Goal: Check status: Check status

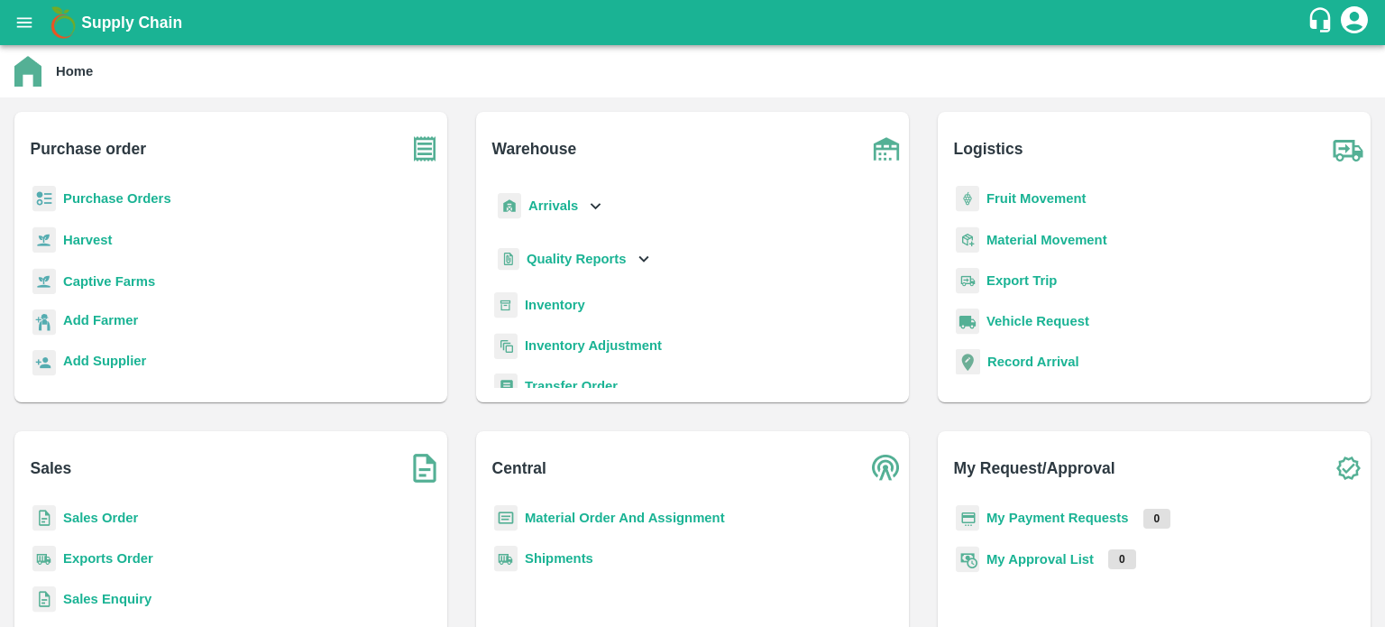
click at [69, 557] on b "Exports Order" at bounding box center [108, 558] width 90 height 14
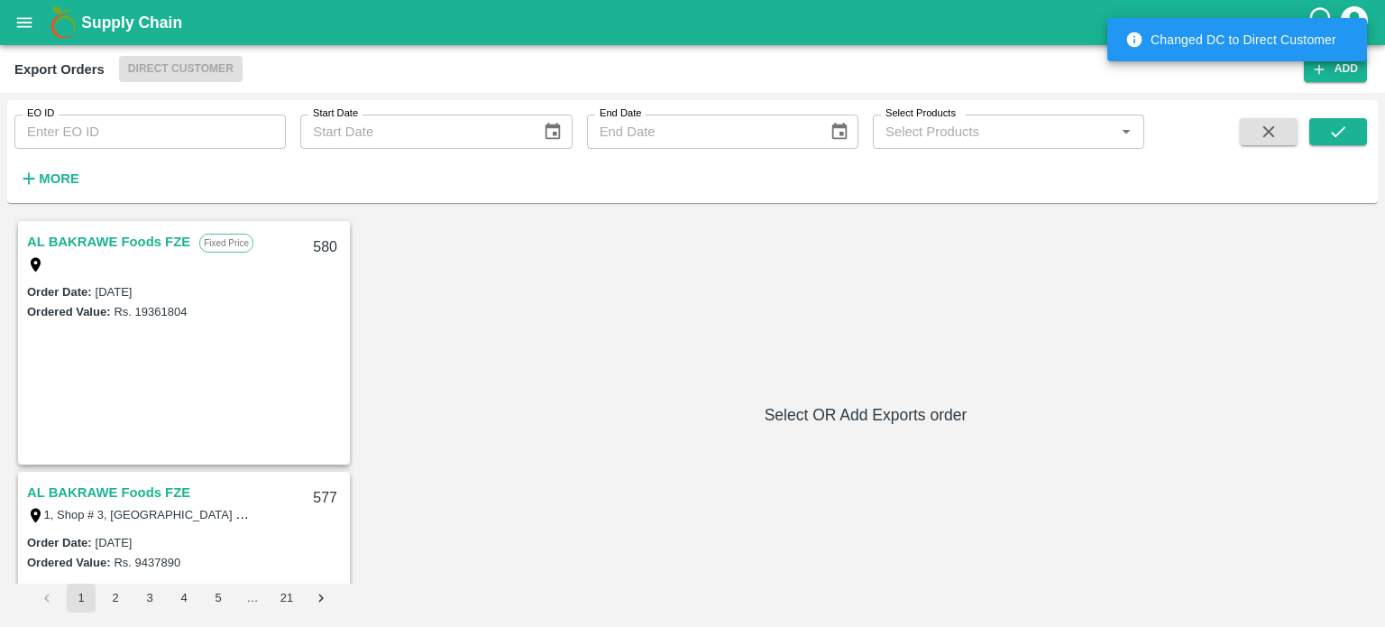
click at [126, 136] on input "EO ID" at bounding box center [149, 132] width 271 height 34
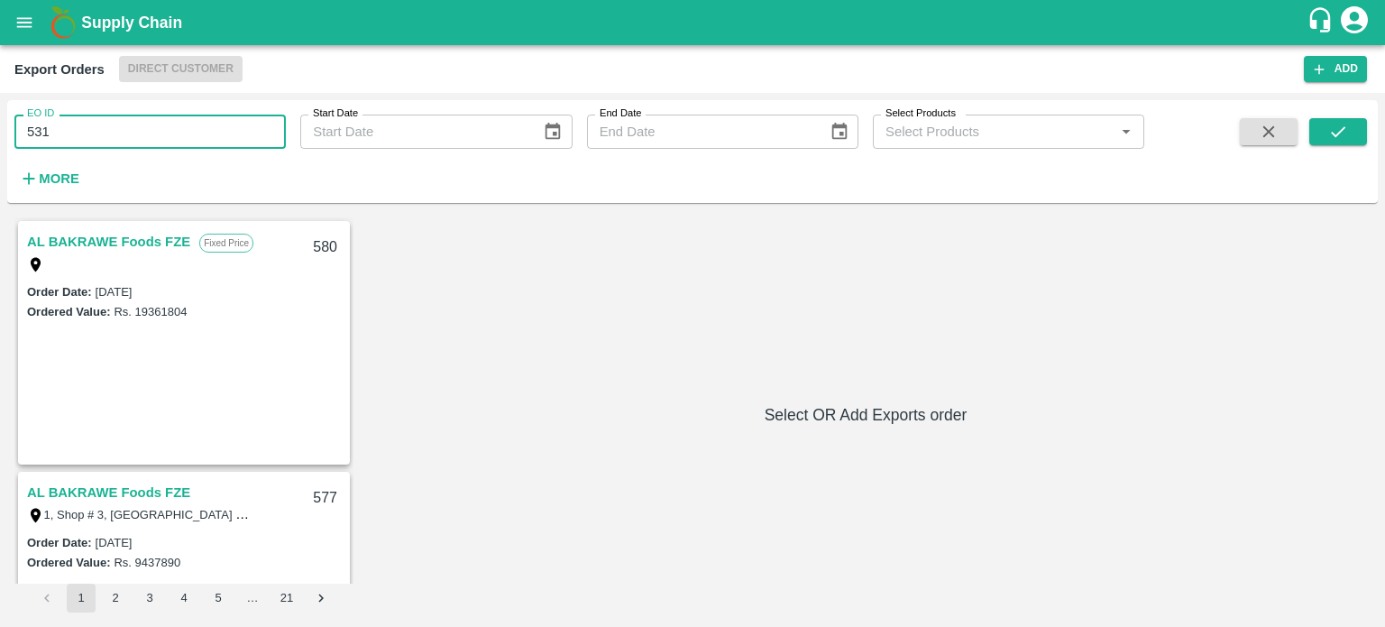
type input "531"
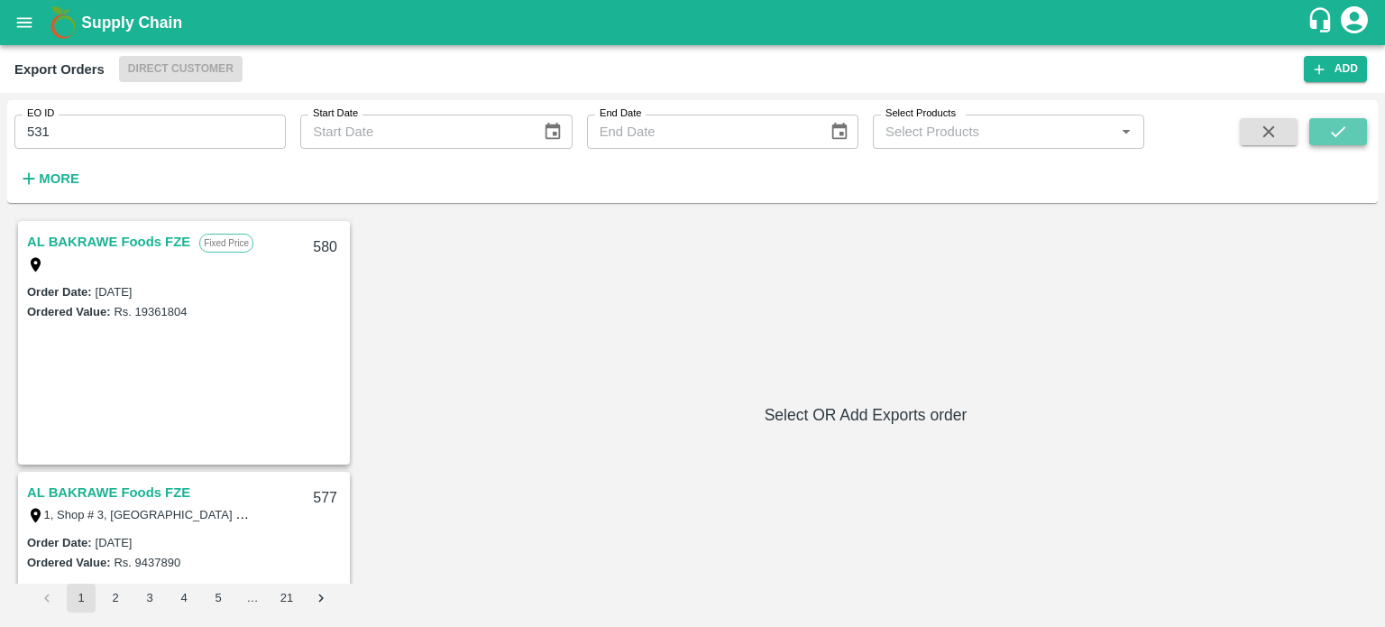
click at [1338, 133] on icon "submit" at bounding box center [1338, 131] width 14 height 11
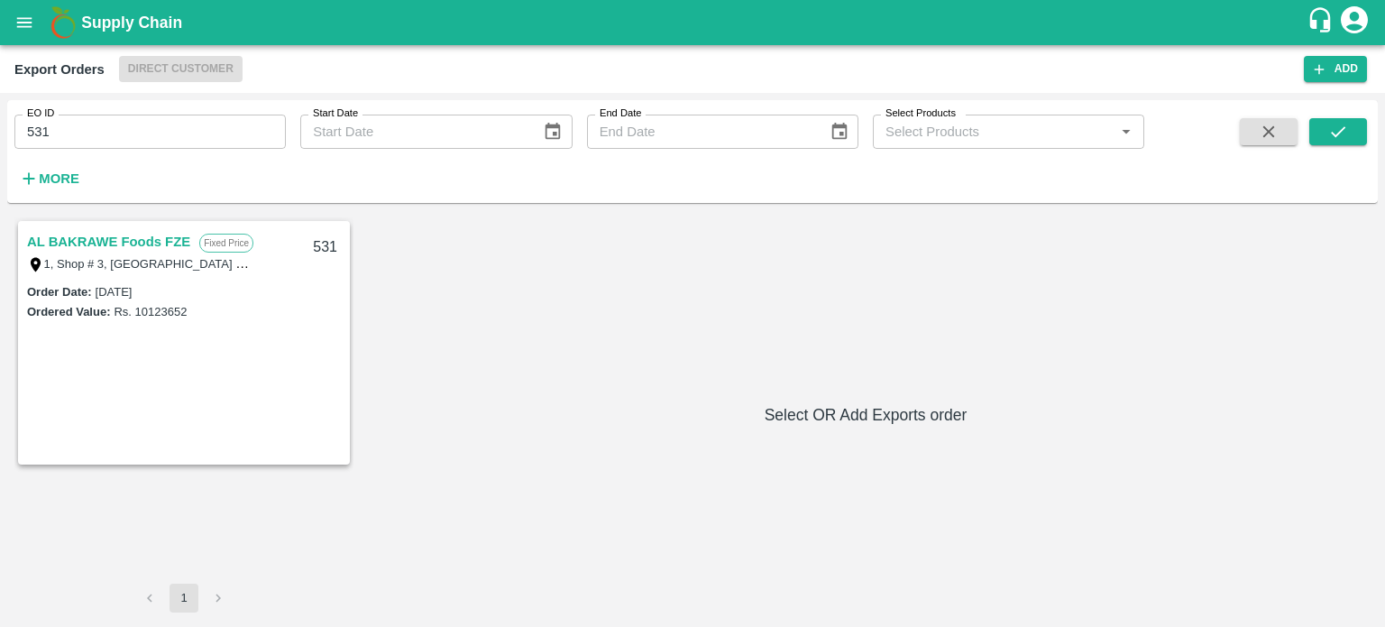
click at [155, 225] on div "AL BAKRAWE Foods FZE Fixed Price 1, Shop # 3, Ras Al Khor – central fruits and …" at bounding box center [184, 252] width 328 height 58
click at [161, 239] on link "AL BAKRAWE Foods FZE" at bounding box center [108, 241] width 163 height 23
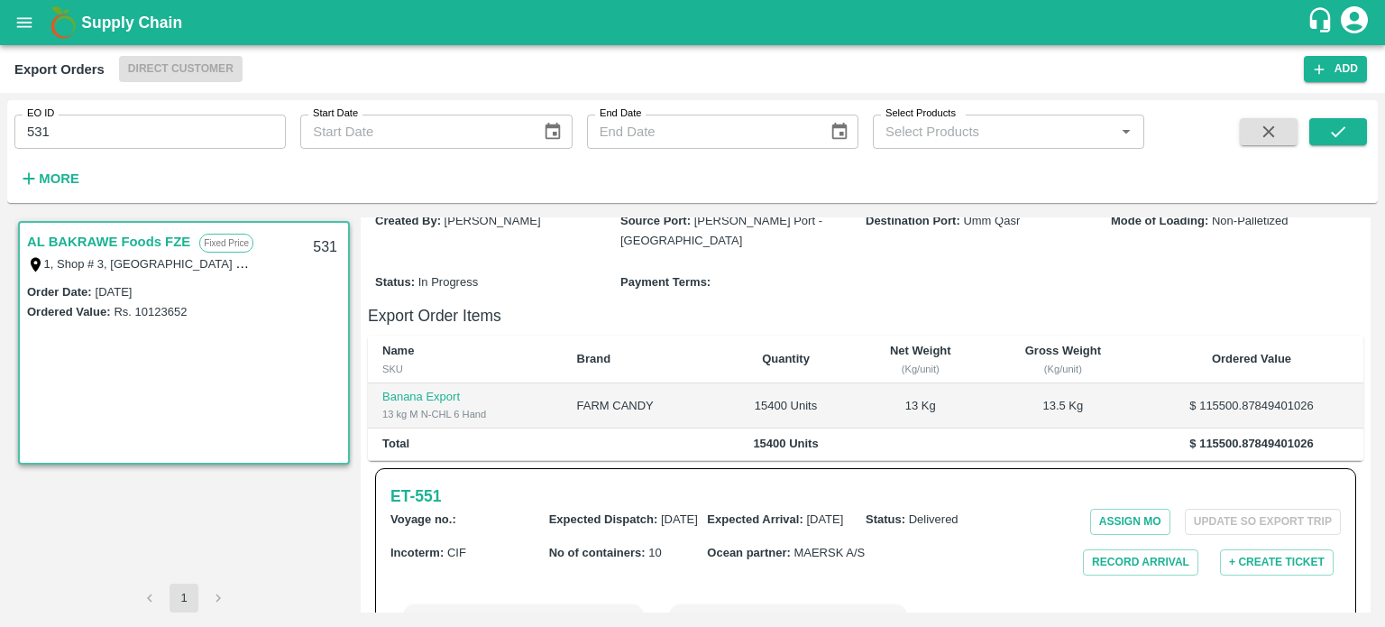
scroll to position [527, 0]
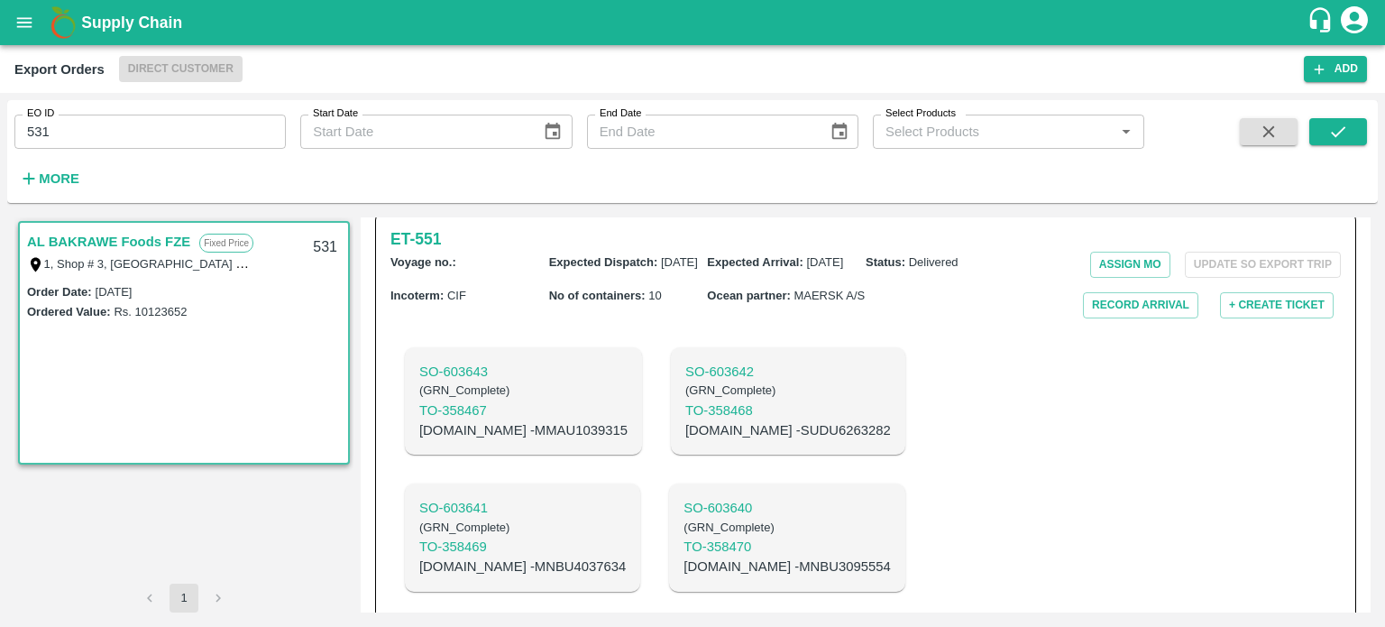
drag, startPoint x: 34, startPoint y: 130, endPoint x: 274, endPoint y: 134, distance: 239.9
click at [280, 146] on input "531" at bounding box center [149, 132] width 271 height 34
click at [1324, 131] on button "submit" at bounding box center [1338, 131] width 58 height 27
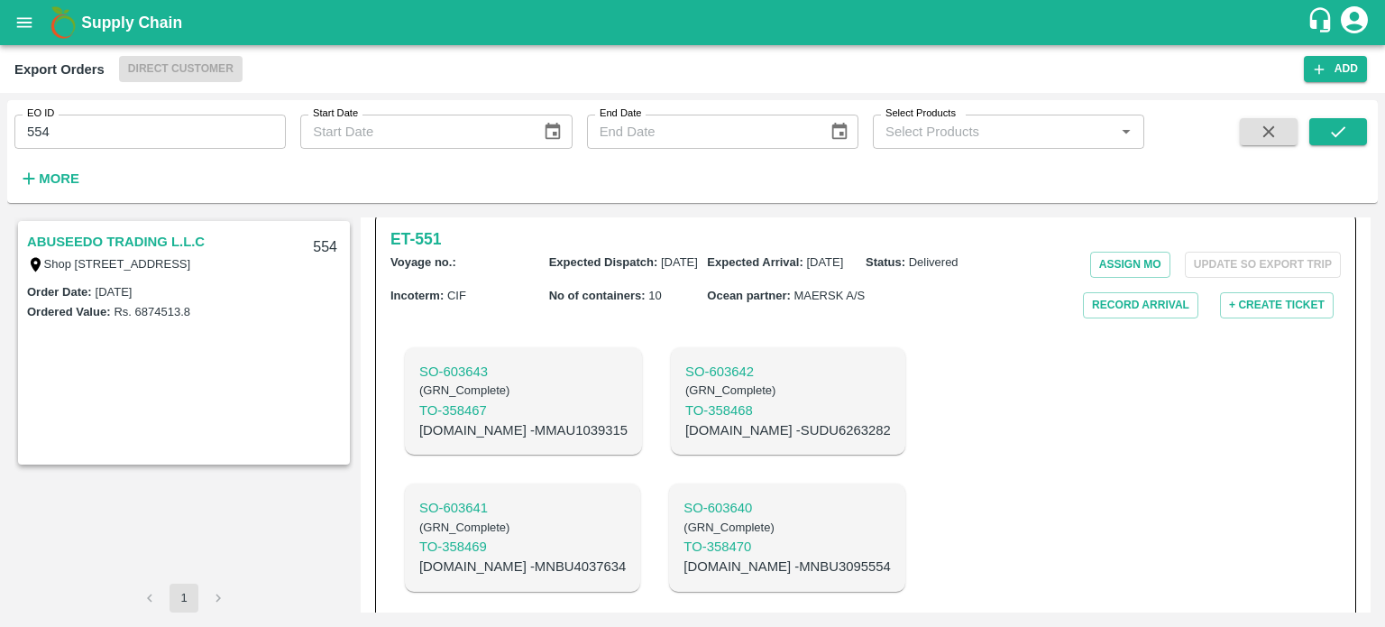
click at [166, 236] on link "ABUSEEDO TRADING L.L.C" at bounding box center [116, 241] width 178 height 23
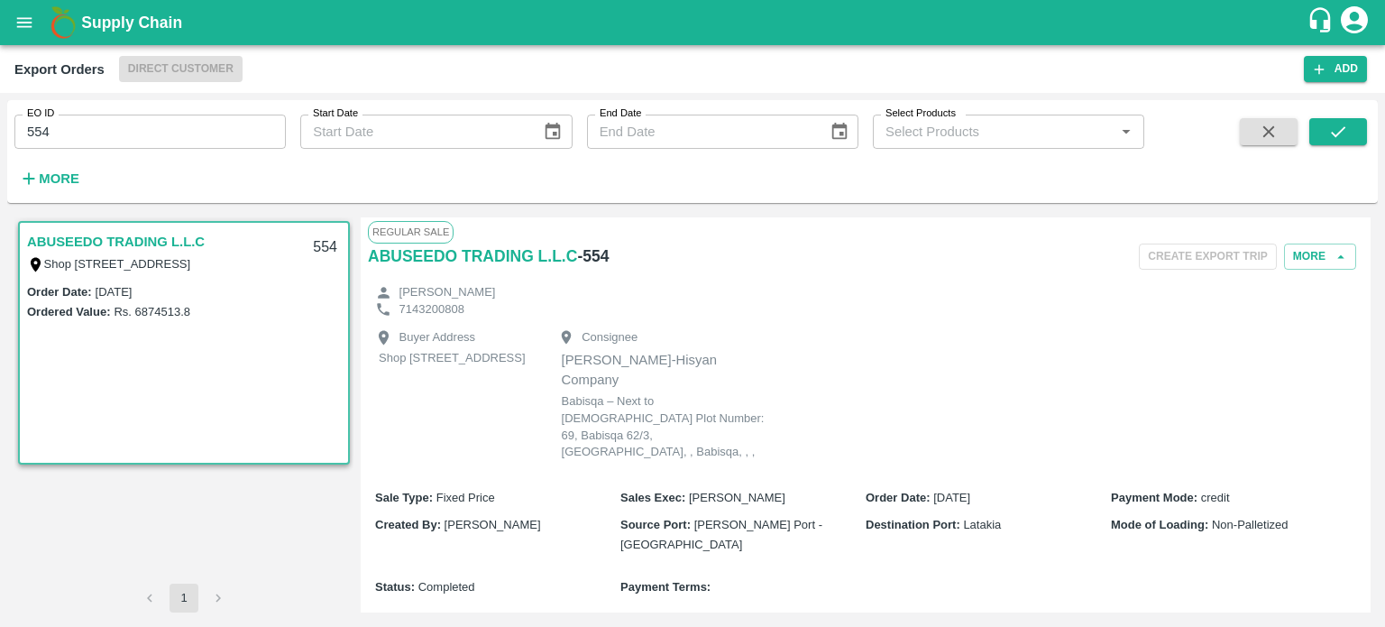
click at [184, 240] on link "ABUSEEDO TRADING L.L.C" at bounding box center [116, 241] width 178 height 23
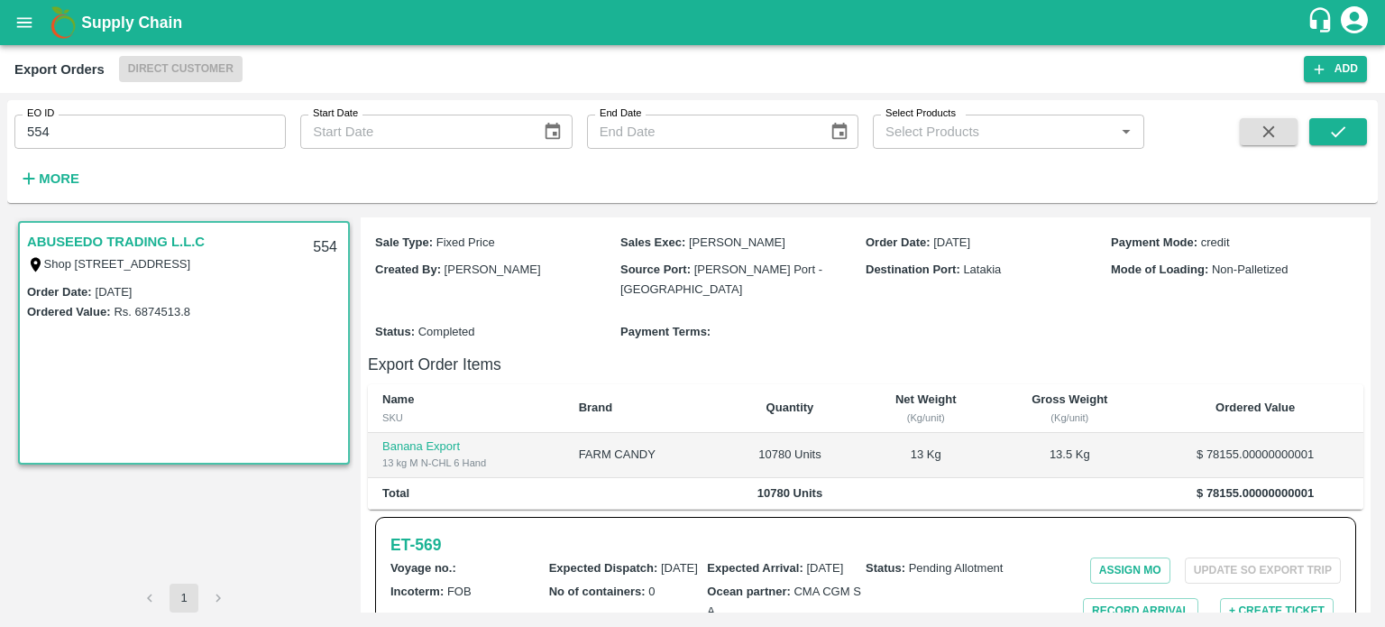
scroll to position [282, 0]
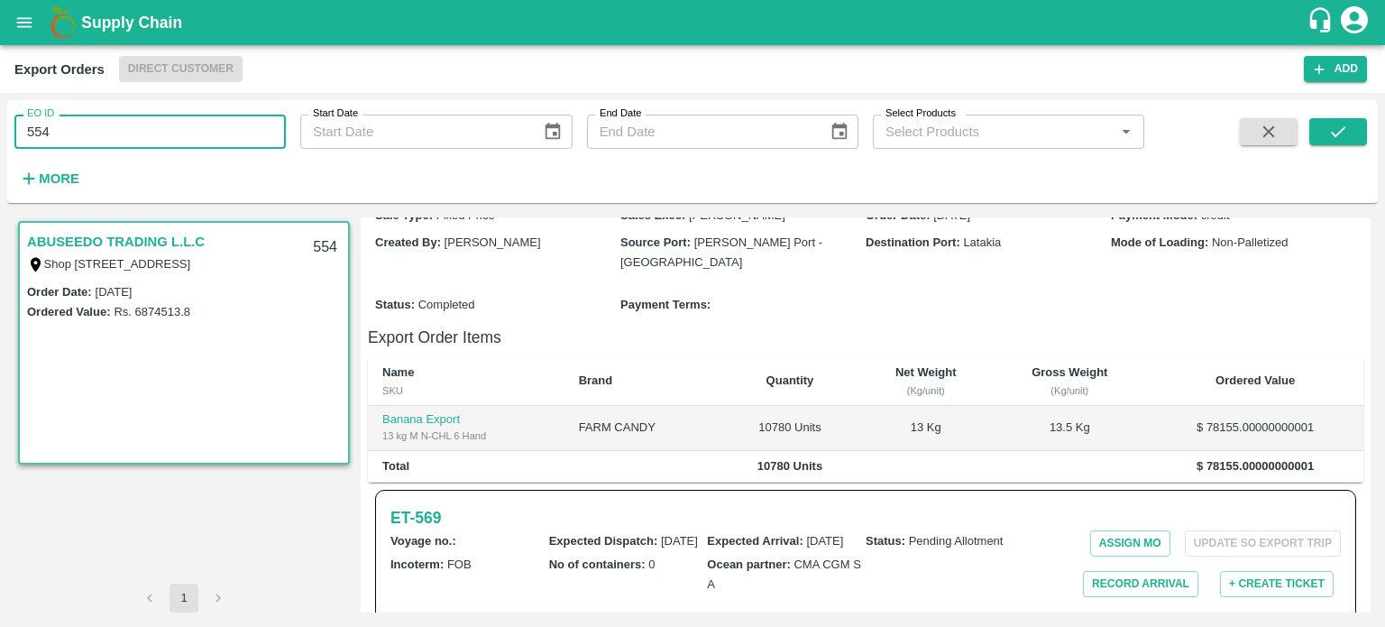
drag, startPoint x: 32, startPoint y: 129, endPoint x: 198, endPoint y: 121, distance: 166.1
click at [198, 121] on input "554" at bounding box center [149, 132] width 271 height 34
type input "549"
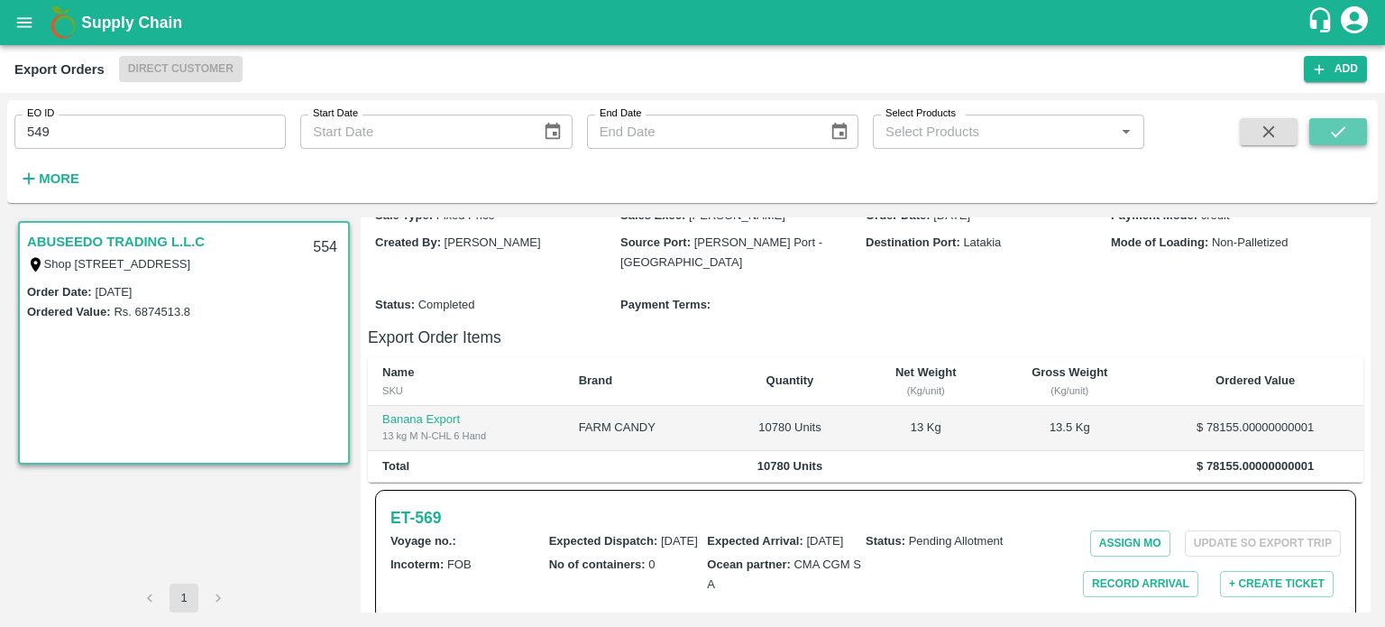
click at [1351, 125] on button "submit" at bounding box center [1338, 131] width 58 height 27
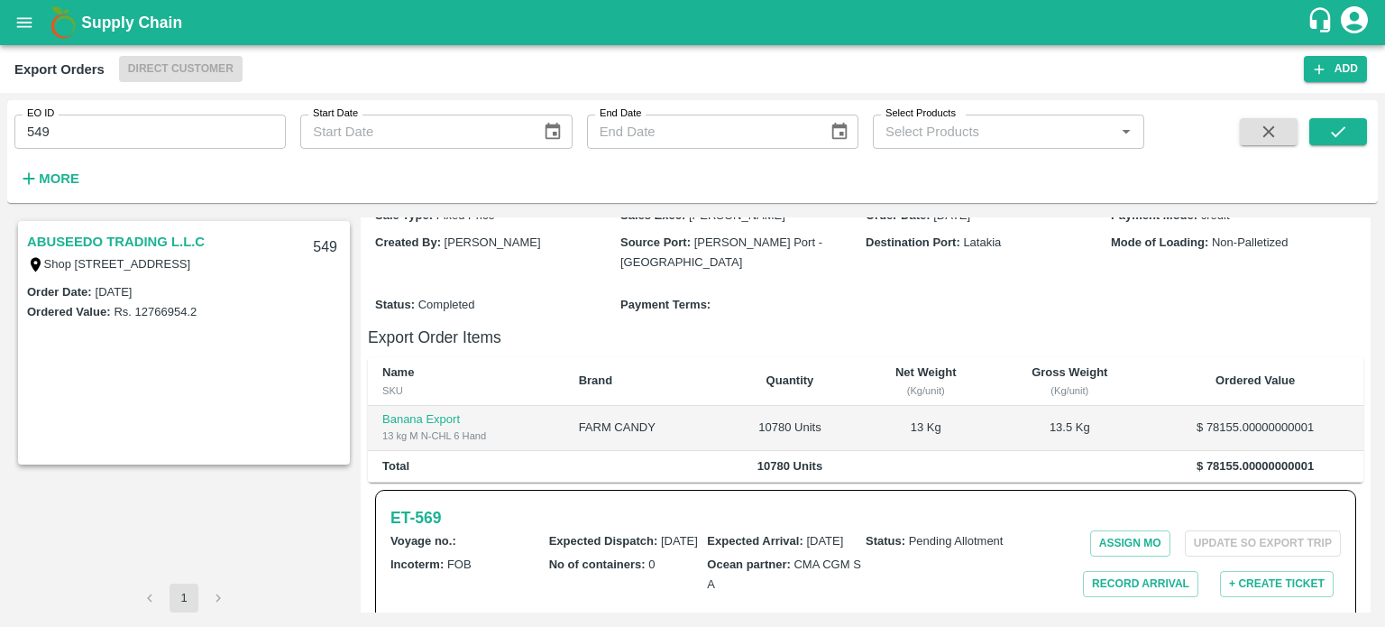
click at [173, 244] on link "ABUSEEDO TRADING L.L.C" at bounding box center [116, 241] width 178 height 23
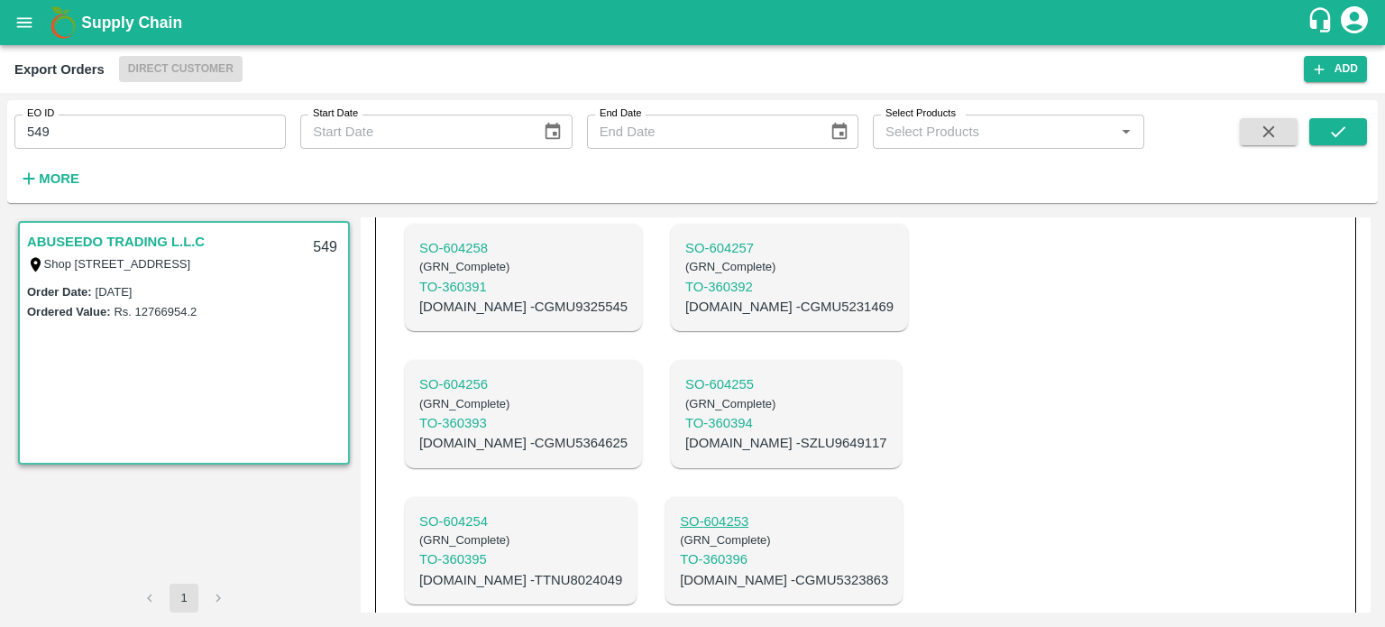
scroll to position [1237, 0]
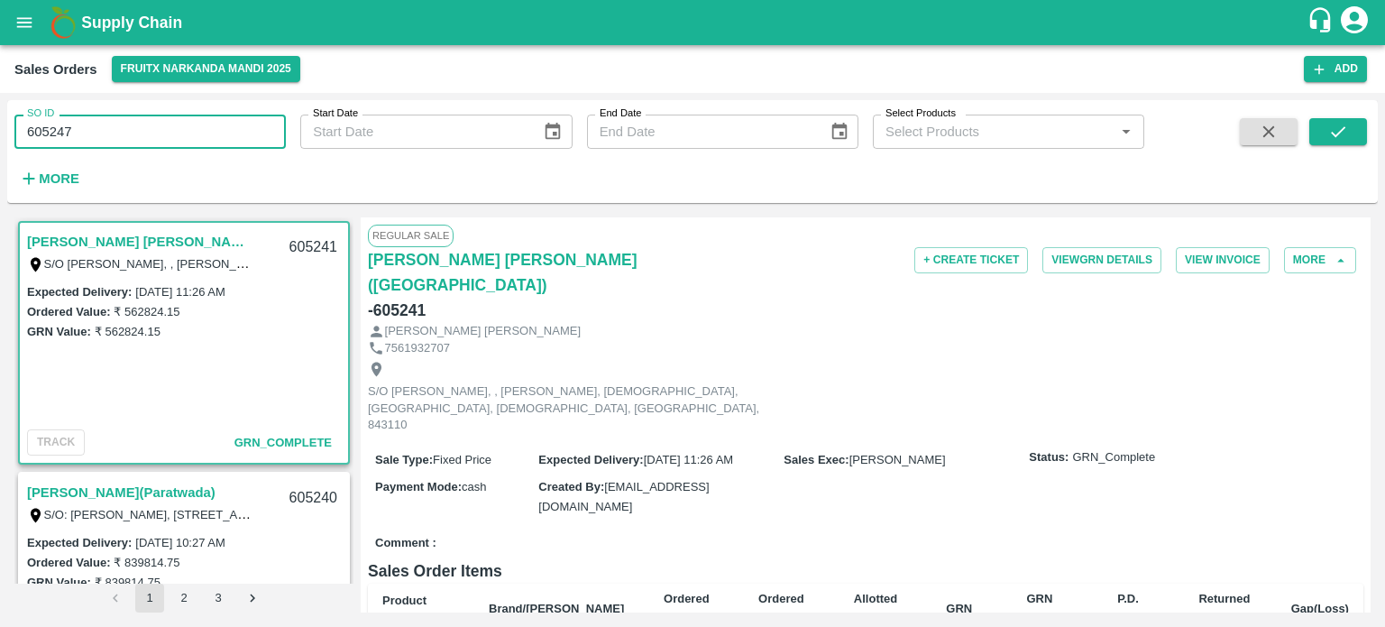
click at [119, 123] on input "605247" at bounding box center [149, 132] width 271 height 34
type input "605247"
click at [1355, 128] on button "submit" at bounding box center [1338, 131] width 58 height 27
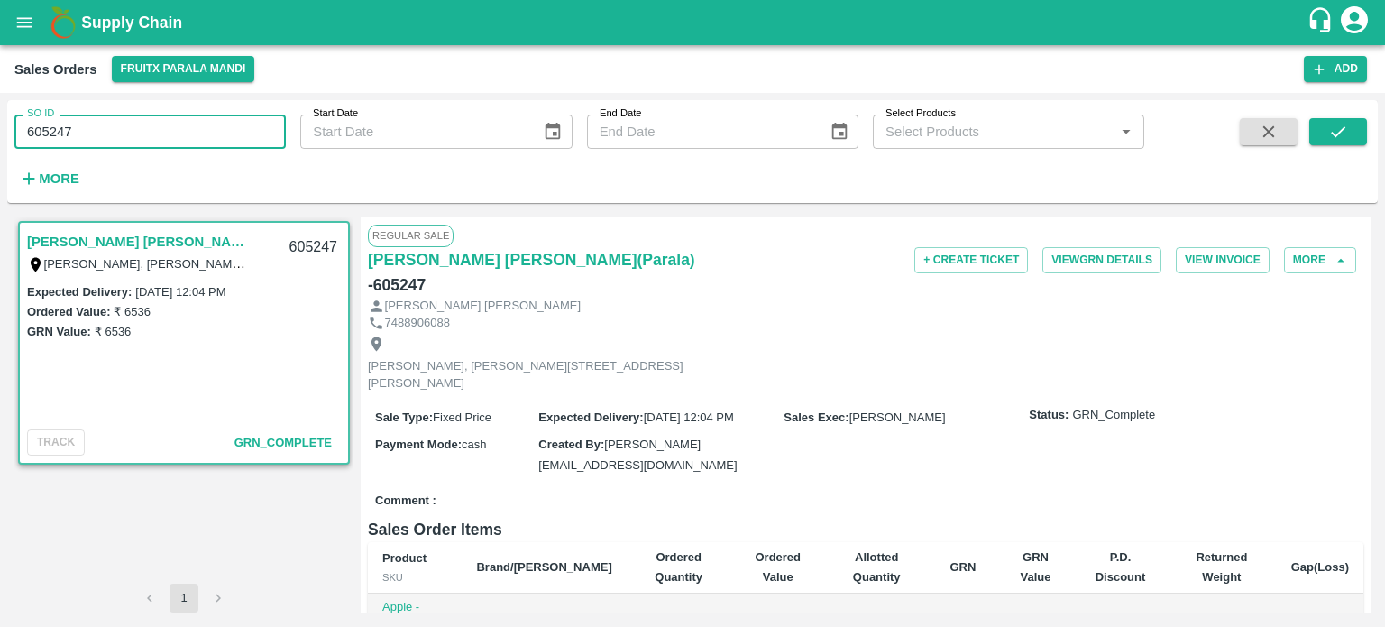
drag, startPoint x: 42, startPoint y: 129, endPoint x: 180, endPoint y: 129, distance: 138.0
click at [180, 129] on input "605247" at bounding box center [149, 132] width 271 height 34
click at [1353, 133] on button "submit" at bounding box center [1338, 131] width 58 height 27
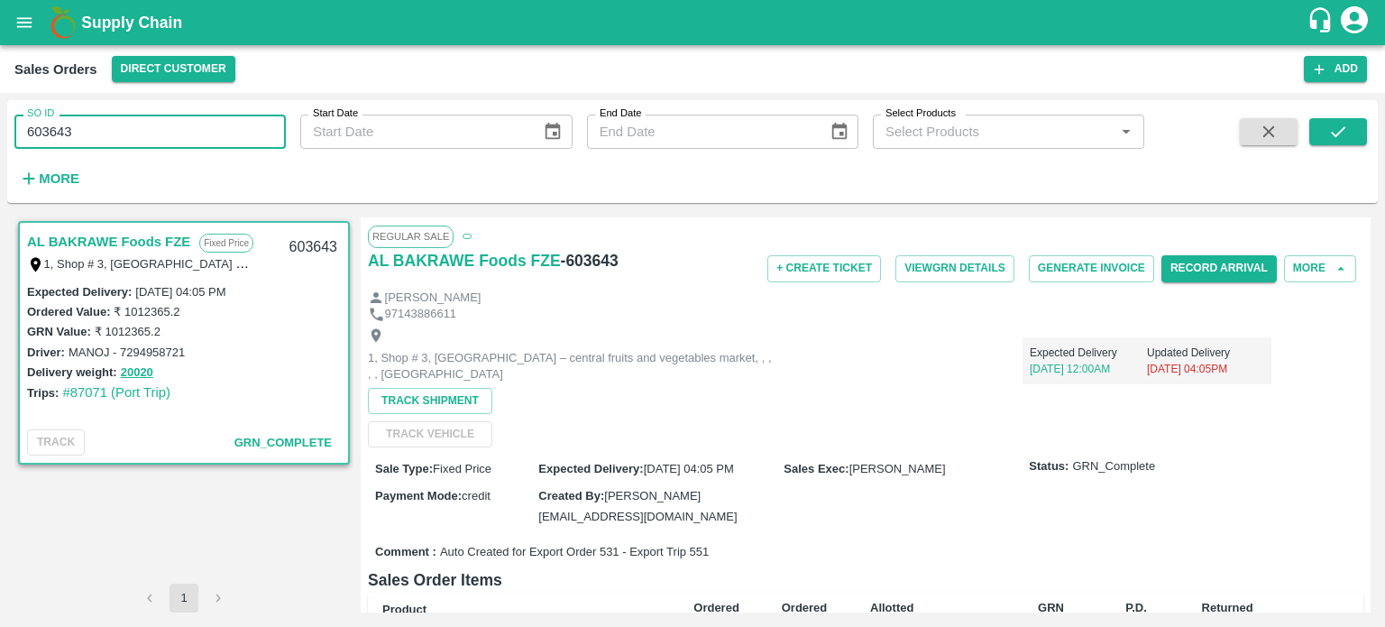
click at [245, 124] on input "603643" at bounding box center [149, 132] width 271 height 34
drag, startPoint x: 43, startPoint y: 125, endPoint x: 173, endPoint y: 123, distance: 129.9
click at [200, 120] on input "603643" at bounding box center [149, 132] width 271 height 34
click at [172, 124] on input "605245" at bounding box center [149, 132] width 271 height 34
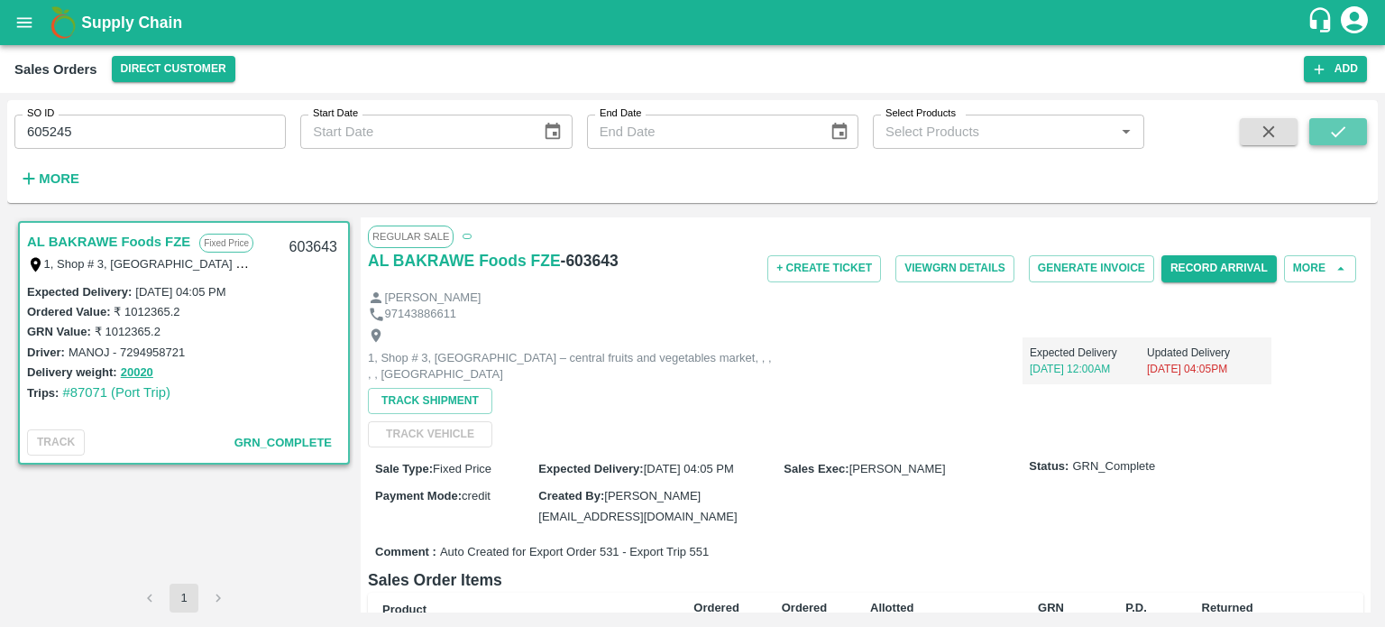
click at [1334, 142] on button "submit" at bounding box center [1338, 131] width 58 height 27
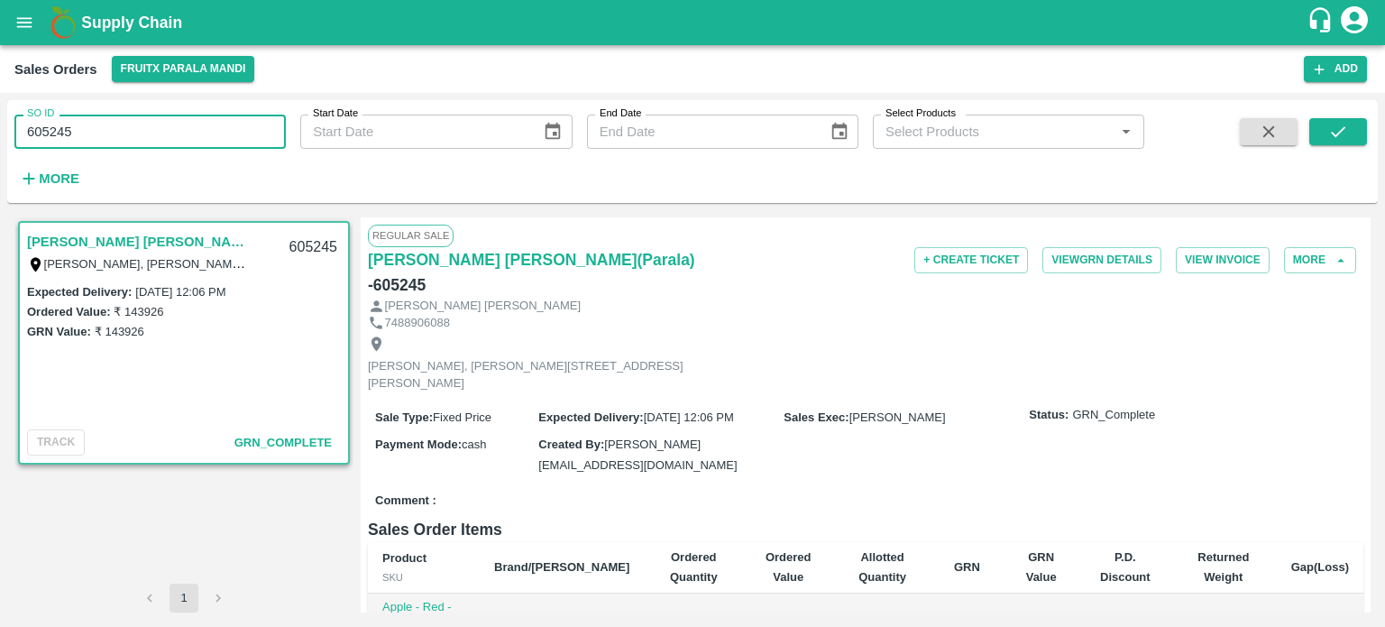
drag, startPoint x: 65, startPoint y: 124, endPoint x: 162, endPoint y: 145, distance: 99.8
click at [162, 145] on input "605245" at bounding box center [149, 132] width 271 height 34
click at [259, 139] on input "605244" at bounding box center [149, 132] width 271 height 34
click at [1345, 142] on button "submit" at bounding box center [1338, 131] width 58 height 27
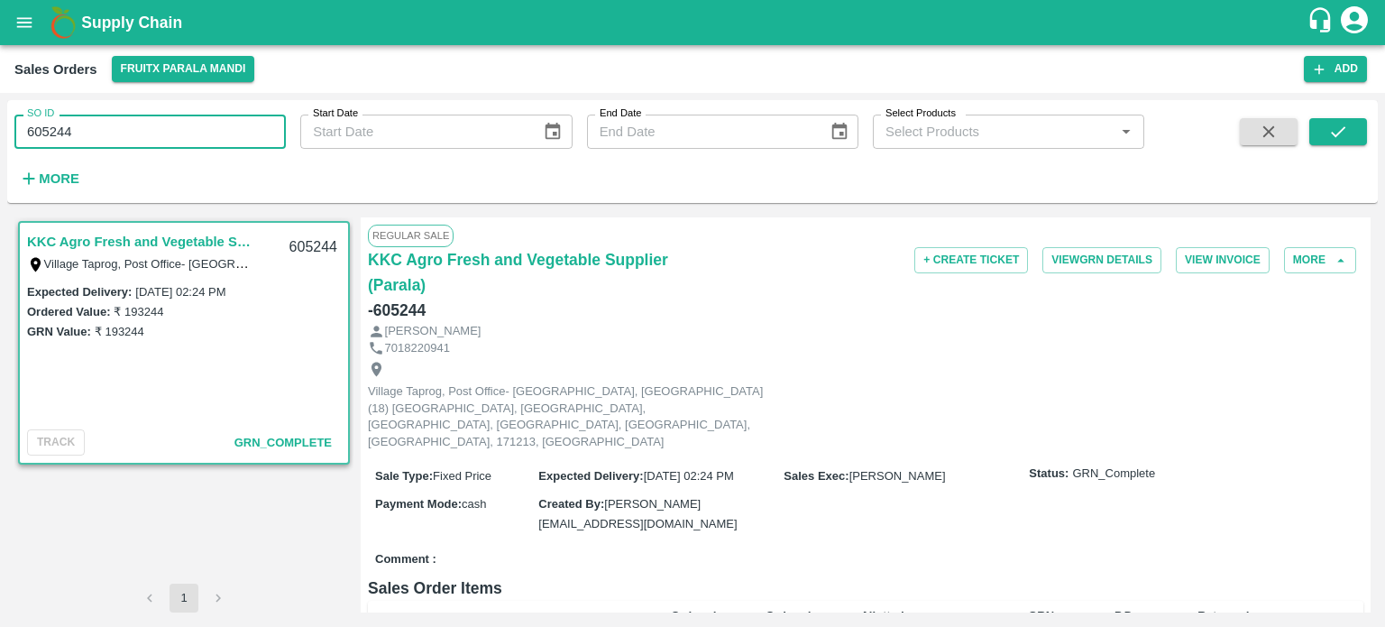
drag, startPoint x: 66, startPoint y: 130, endPoint x: 191, endPoint y: 122, distance: 125.6
click at [190, 122] on input "605244" at bounding box center [149, 132] width 271 height 34
click at [191, 122] on input "605246" at bounding box center [149, 132] width 271 height 34
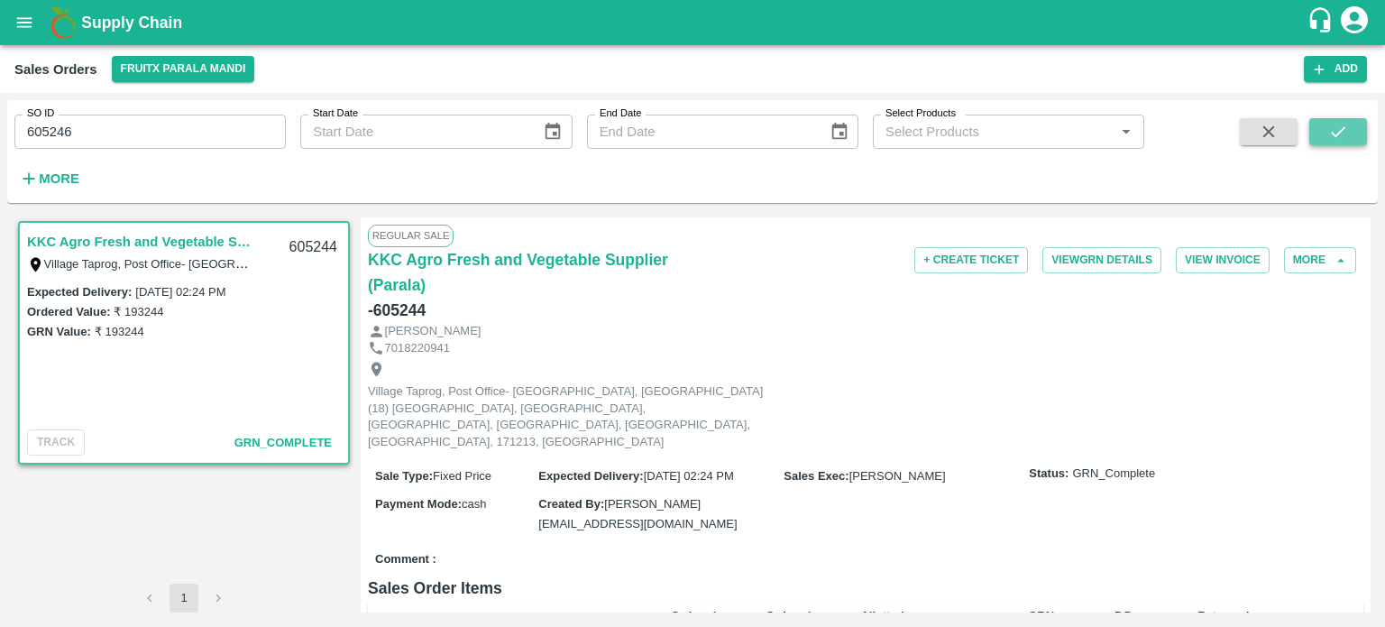
click at [1340, 133] on icon "submit" at bounding box center [1338, 132] width 20 height 20
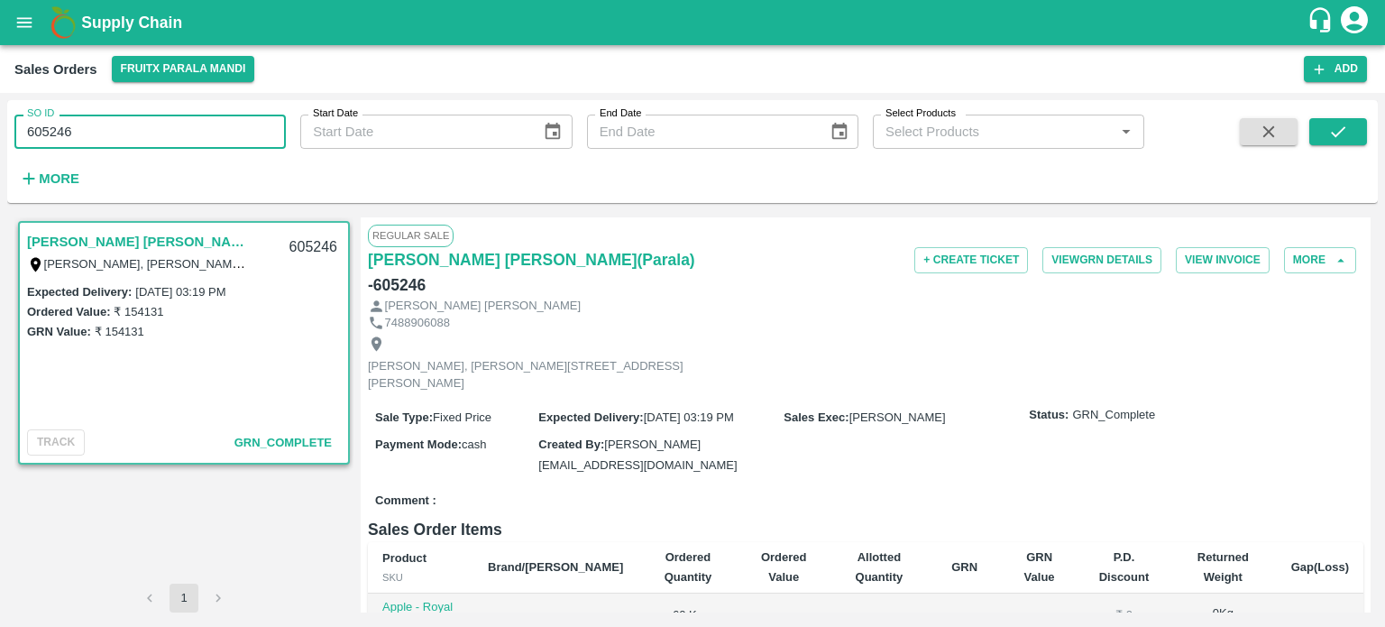
drag, startPoint x: 43, startPoint y: 133, endPoint x: 196, endPoint y: 156, distance: 154.0
click at [196, 156] on div "SO ID 605246 SO ID Start Date Start Date End Date End Date Select Products Sele…" at bounding box center [572, 147] width 1144 height 94
click at [179, 145] on input "604266" at bounding box center [149, 132] width 271 height 34
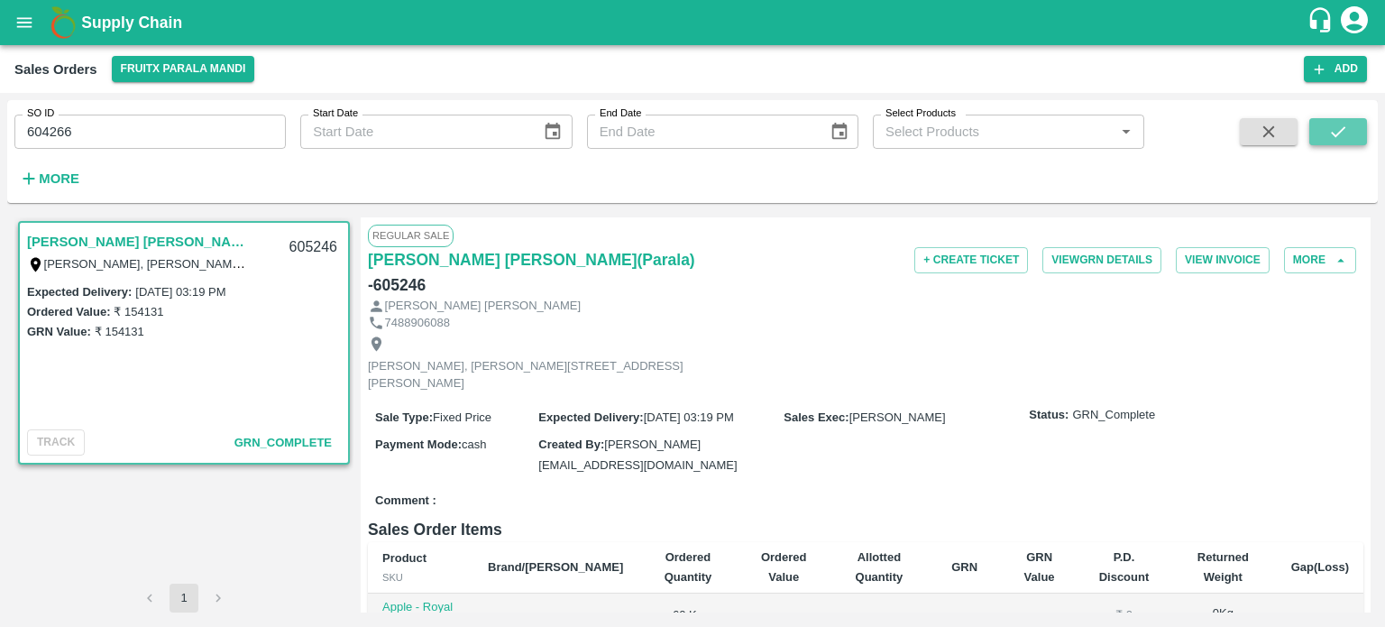
click at [1360, 137] on button "submit" at bounding box center [1338, 131] width 58 height 27
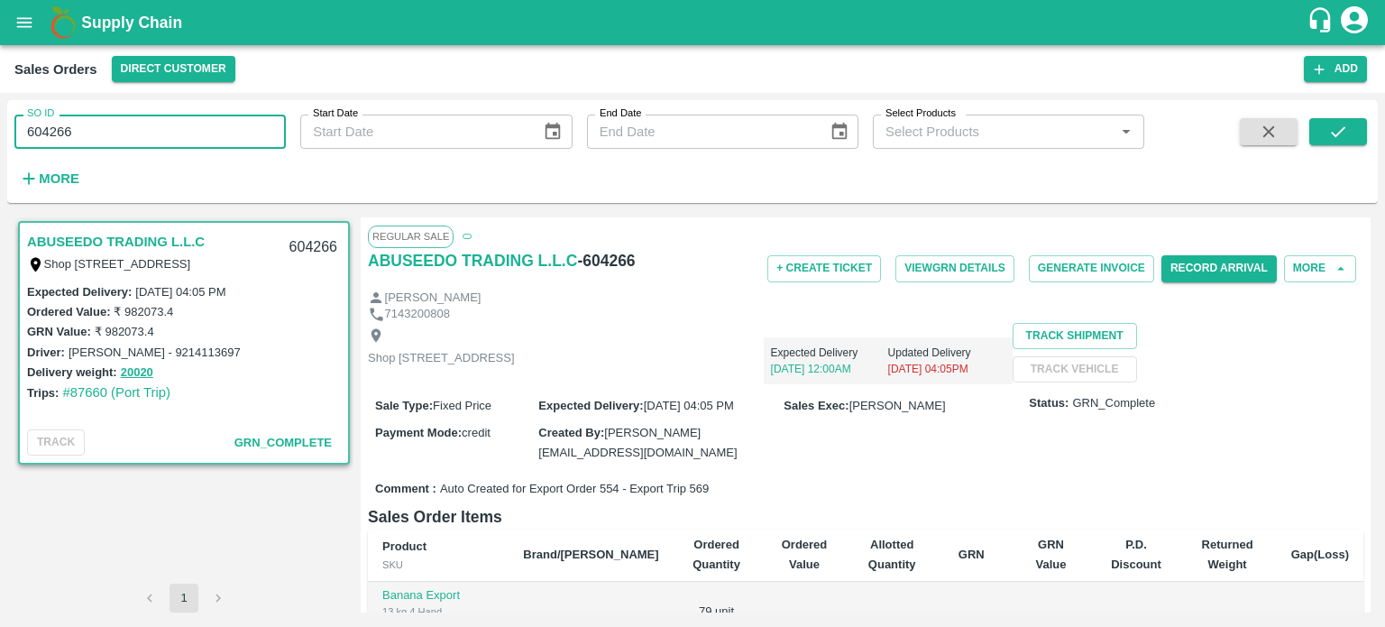
drag, startPoint x: 60, startPoint y: 134, endPoint x: 166, endPoint y: 132, distance: 105.5
click at [166, 132] on input "604266" at bounding box center [149, 132] width 271 height 34
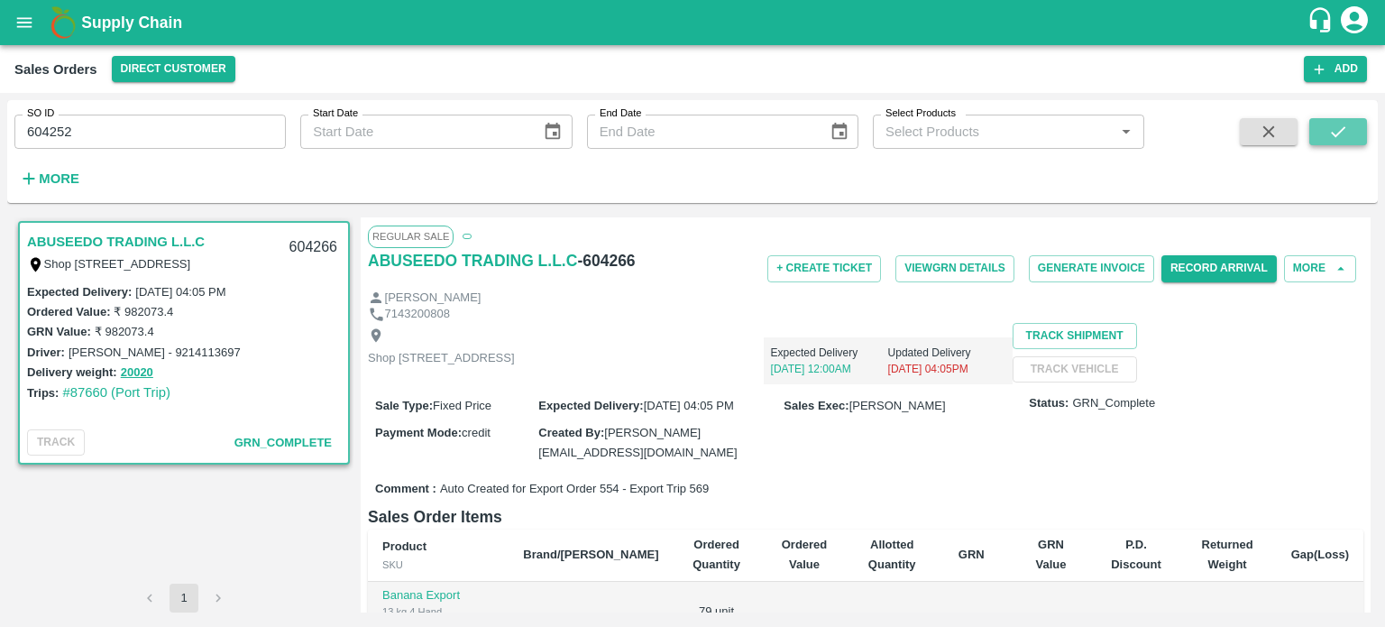
click at [1340, 141] on icon "submit" at bounding box center [1338, 132] width 20 height 20
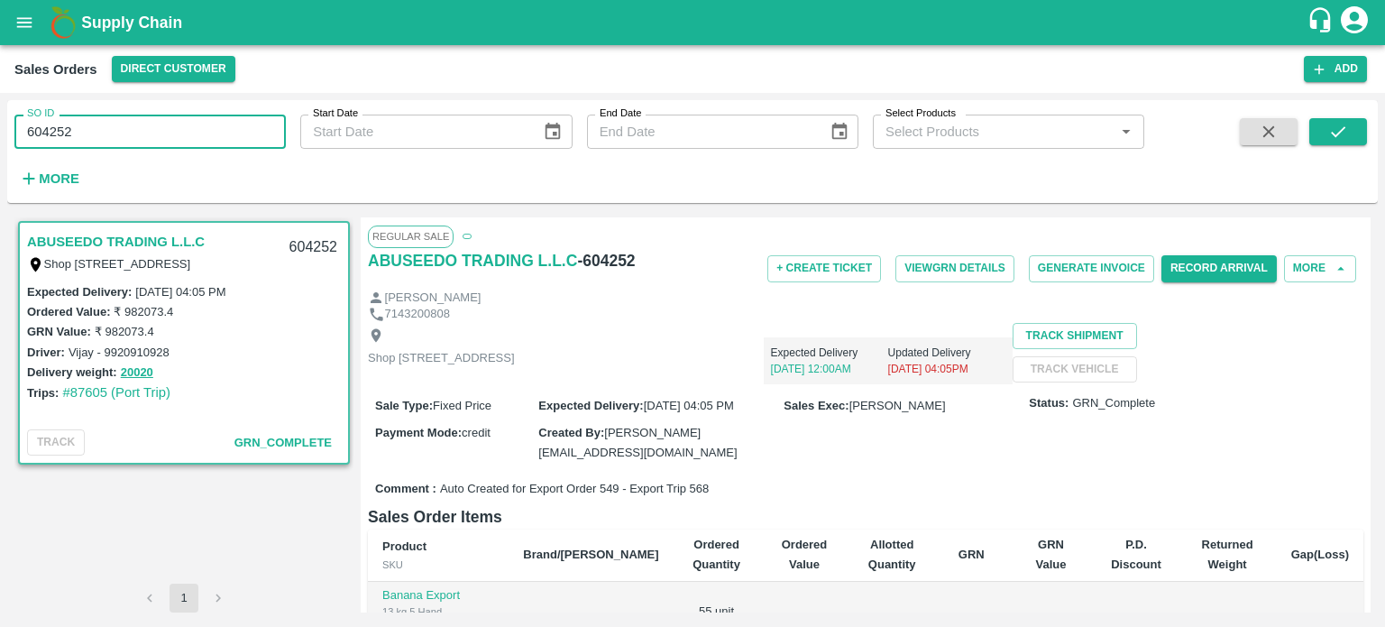
drag, startPoint x: 46, startPoint y: 129, endPoint x: 211, endPoint y: 142, distance: 165.6
click at [211, 142] on input "604252" at bounding box center [149, 132] width 271 height 34
click at [211, 142] on input "605241" at bounding box center [149, 132] width 271 height 34
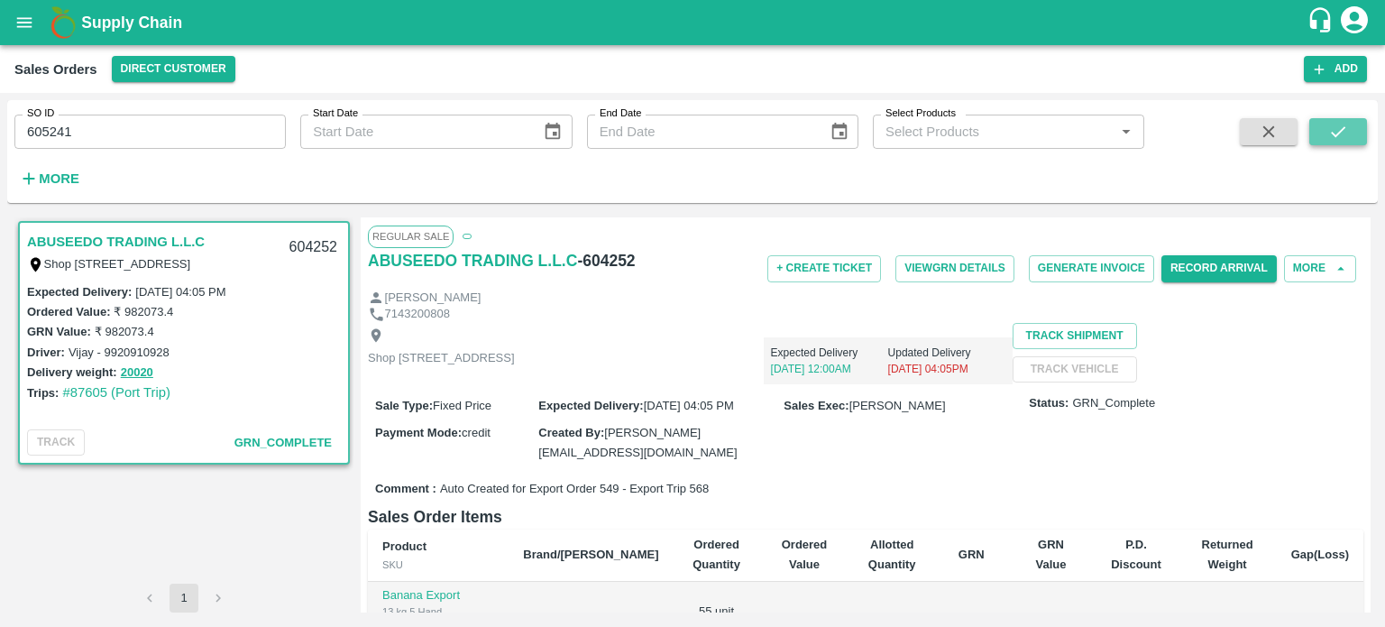
click at [1344, 142] on button "submit" at bounding box center [1338, 131] width 58 height 27
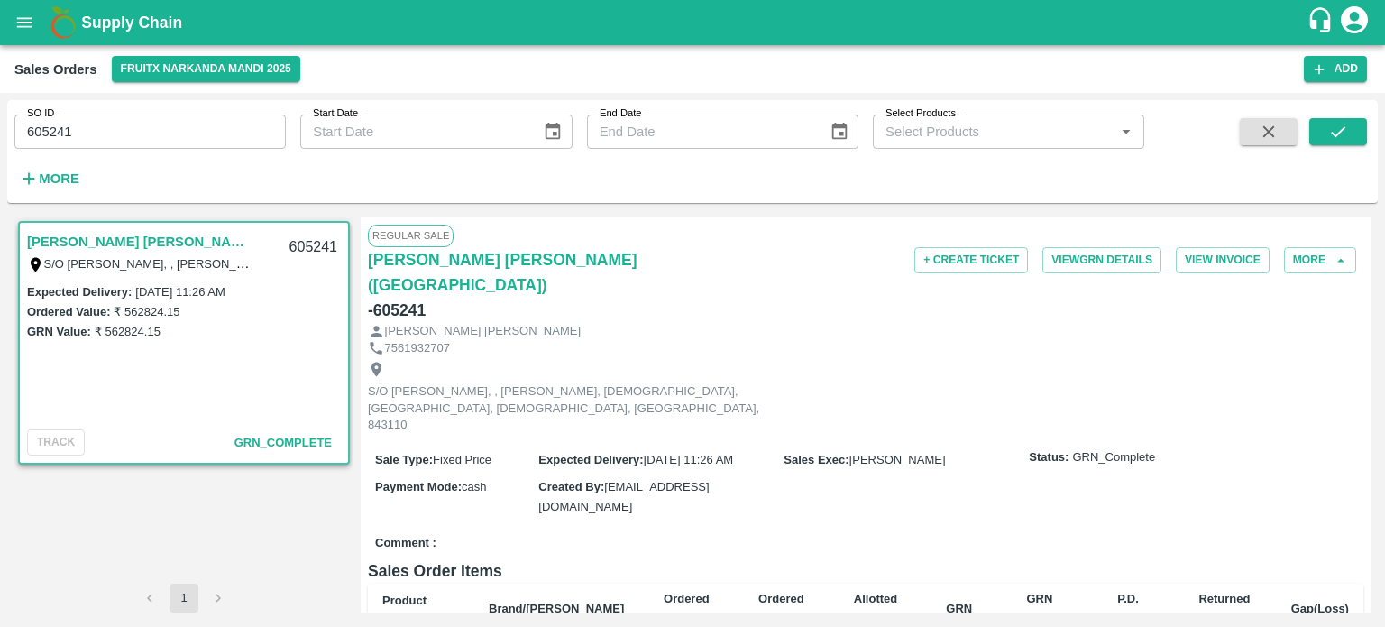
drag, startPoint x: 62, startPoint y: 126, endPoint x: 171, endPoint y: 139, distance: 109.8
click at [171, 139] on input "605241" at bounding box center [149, 132] width 271 height 34
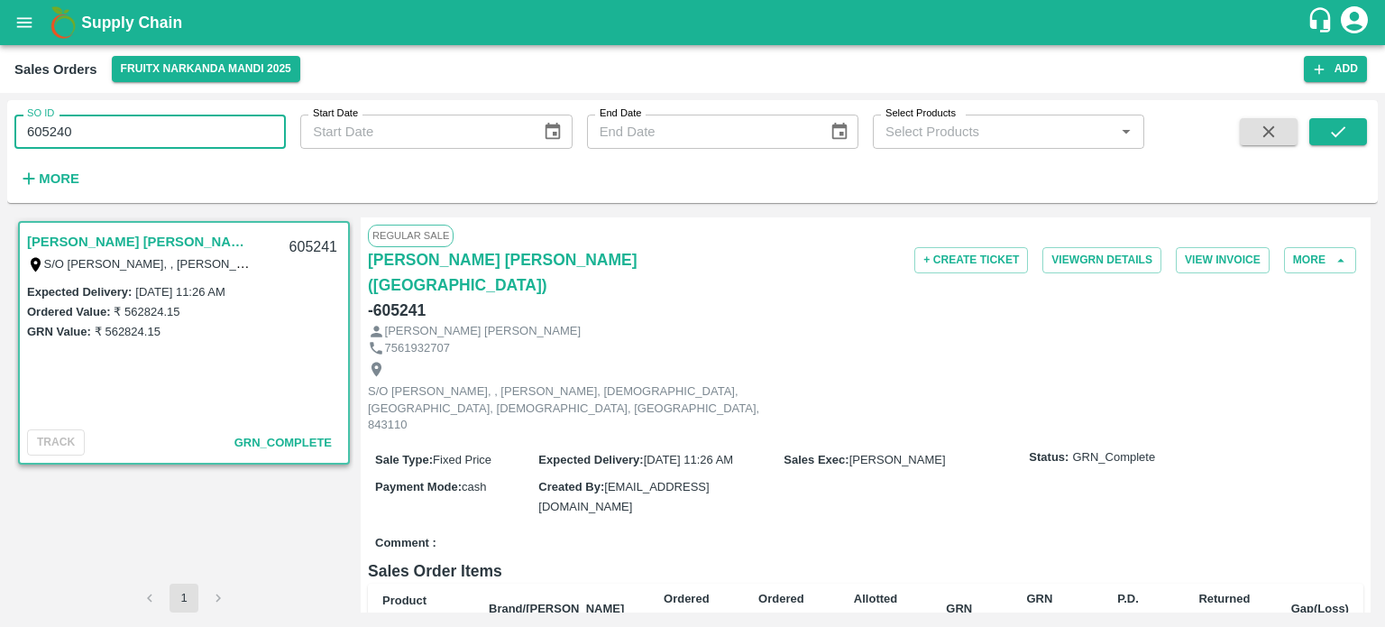
click at [172, 136] on input "605240" at bounding box center [149, 132] width 271 height 34
click at [1342, 122] on icon "submit" at bounding box center [1338, 132] width 20 height 20
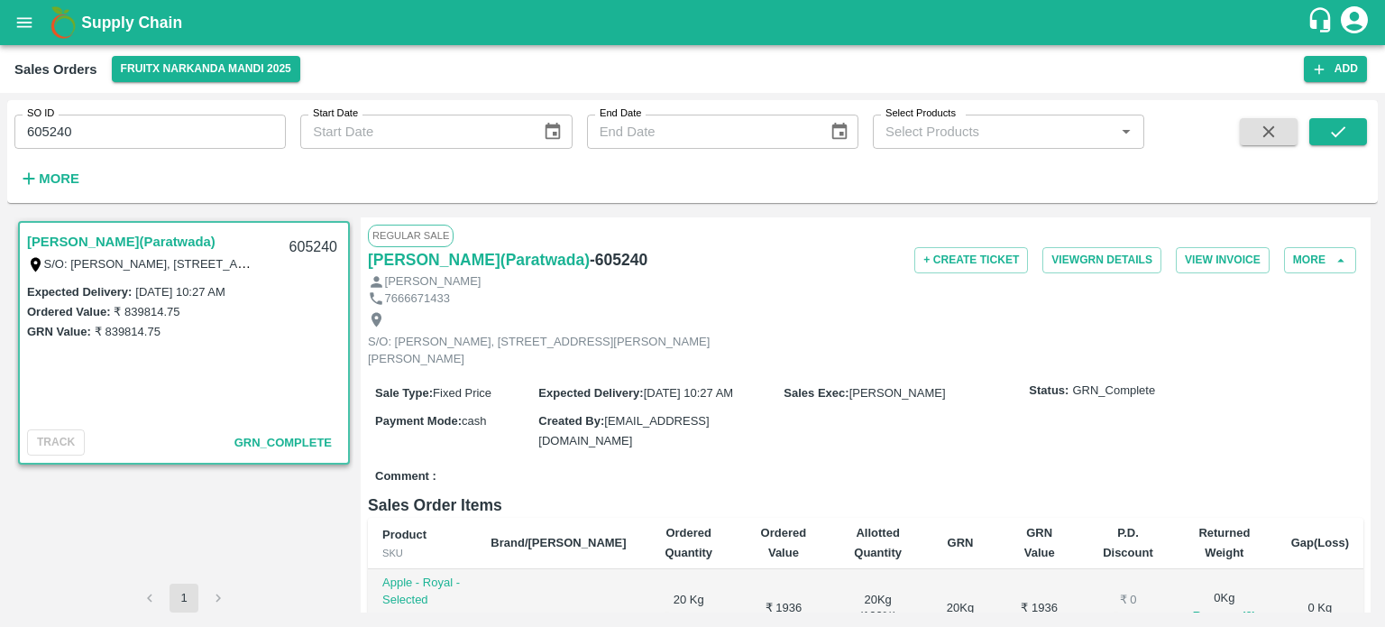
click at [166, 133] on input "605240" at bounding box center [149, 132] width 271 height 34
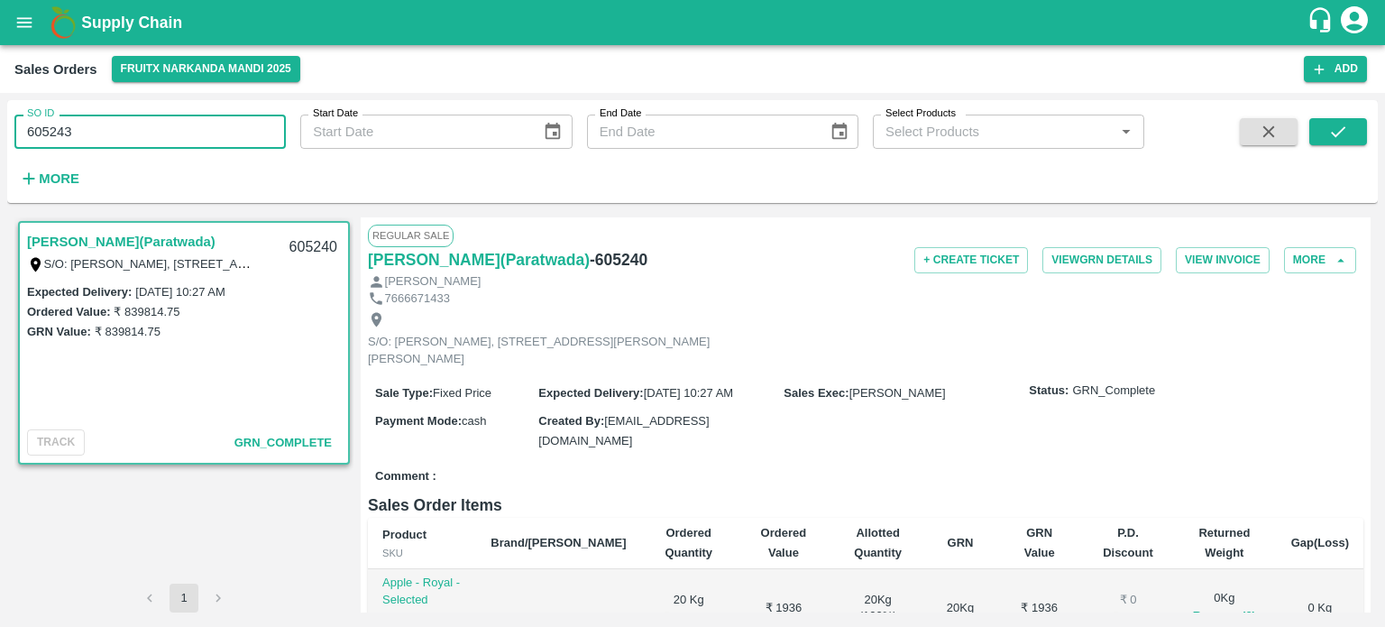
click at [166, 133] on input "605243" at bounding box center [149, 132] width 271 height 34
click at [1334, 140] on icon "submit" at bounding box center [1338, 132] width 20 height 20
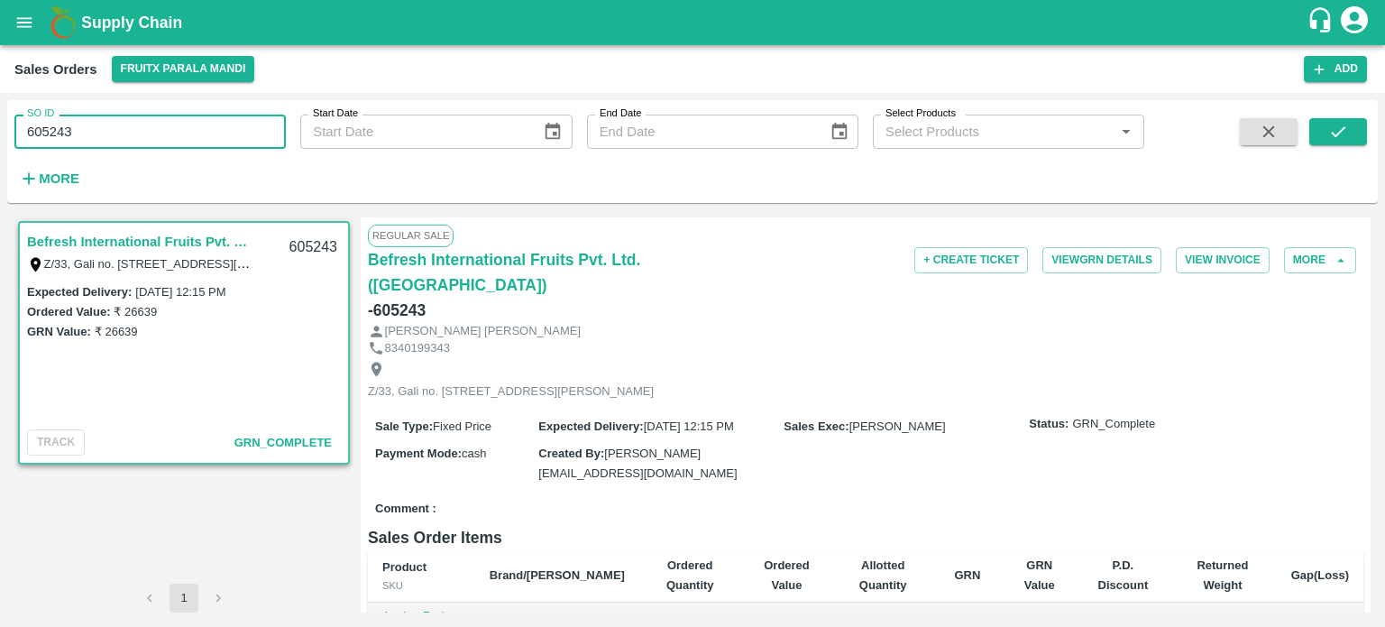
drag, startPoint x: 58, startPoint y: 133, endPoint x: 261, endPoint y: 125, distance: 203.0
click at [270, 133] on input "605243" at bounding box center [149, 132] width 271 height 34
click at [261, 124] on input "605262" at bounding box center [149, 132] width 271 height 34
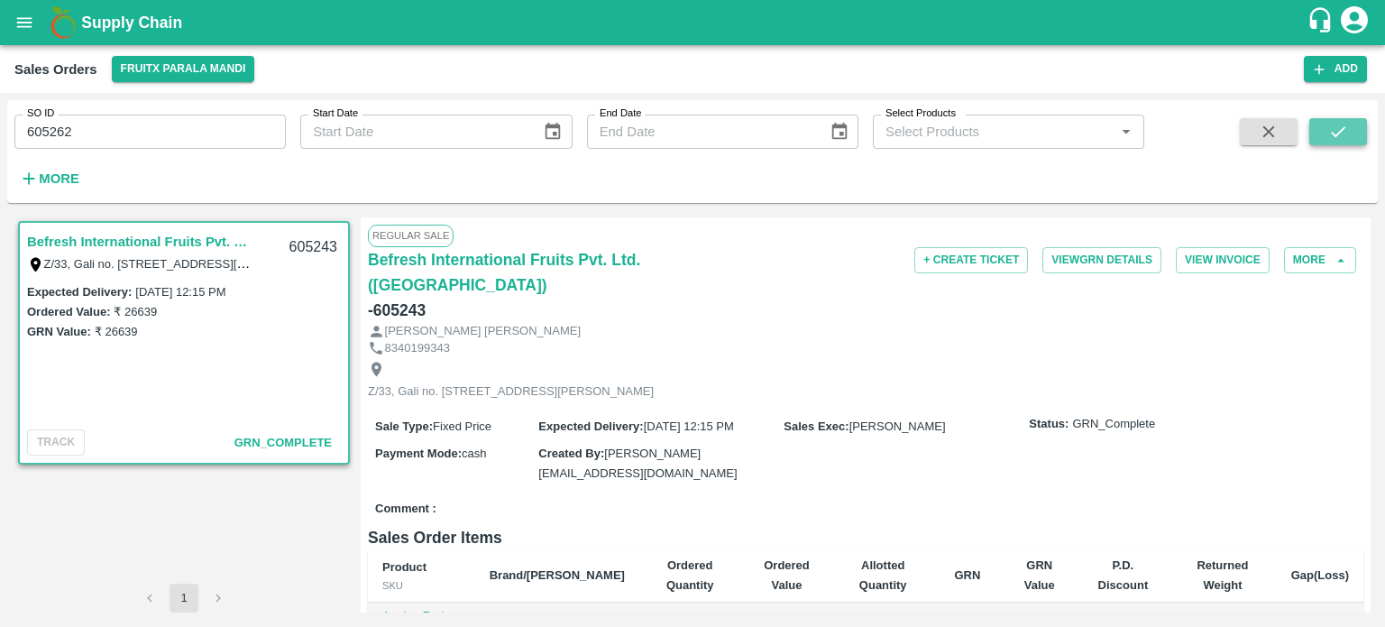
click at [1328, 130] on icon "submit" at bounding box center [1338, 132] width 20 height 20
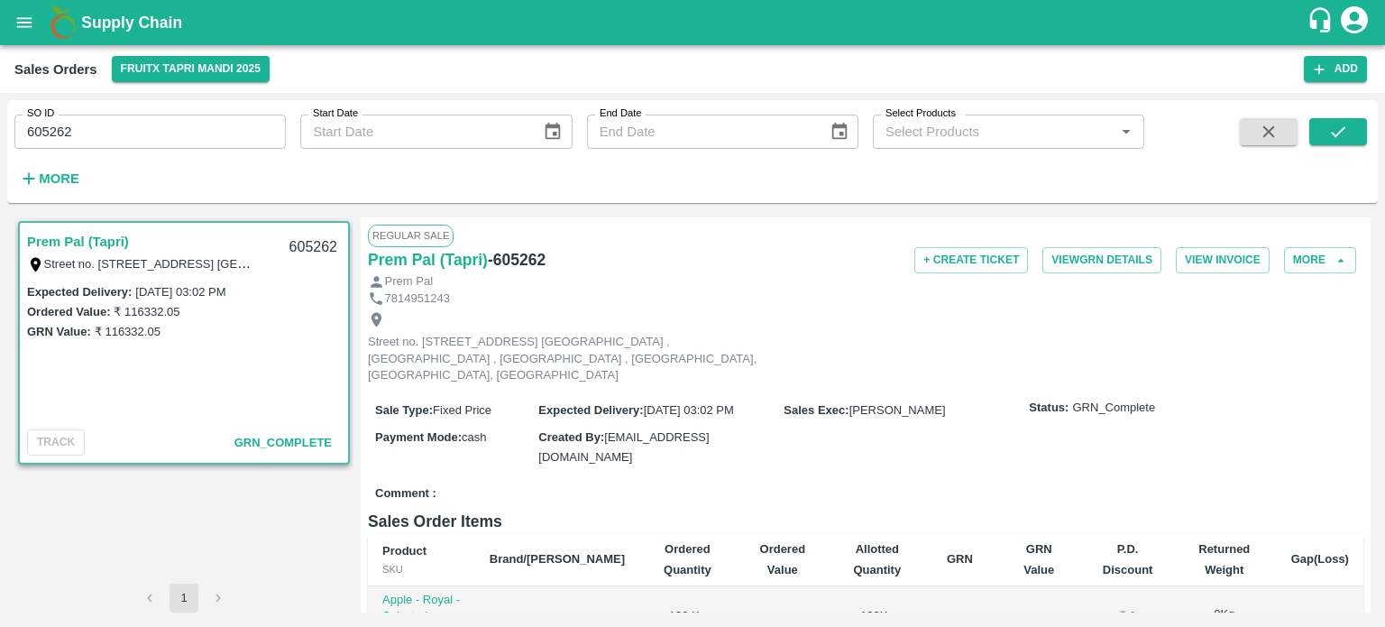
click at [179, 120] on input "605262" at bounding box center [149, 132] width 271 height 34
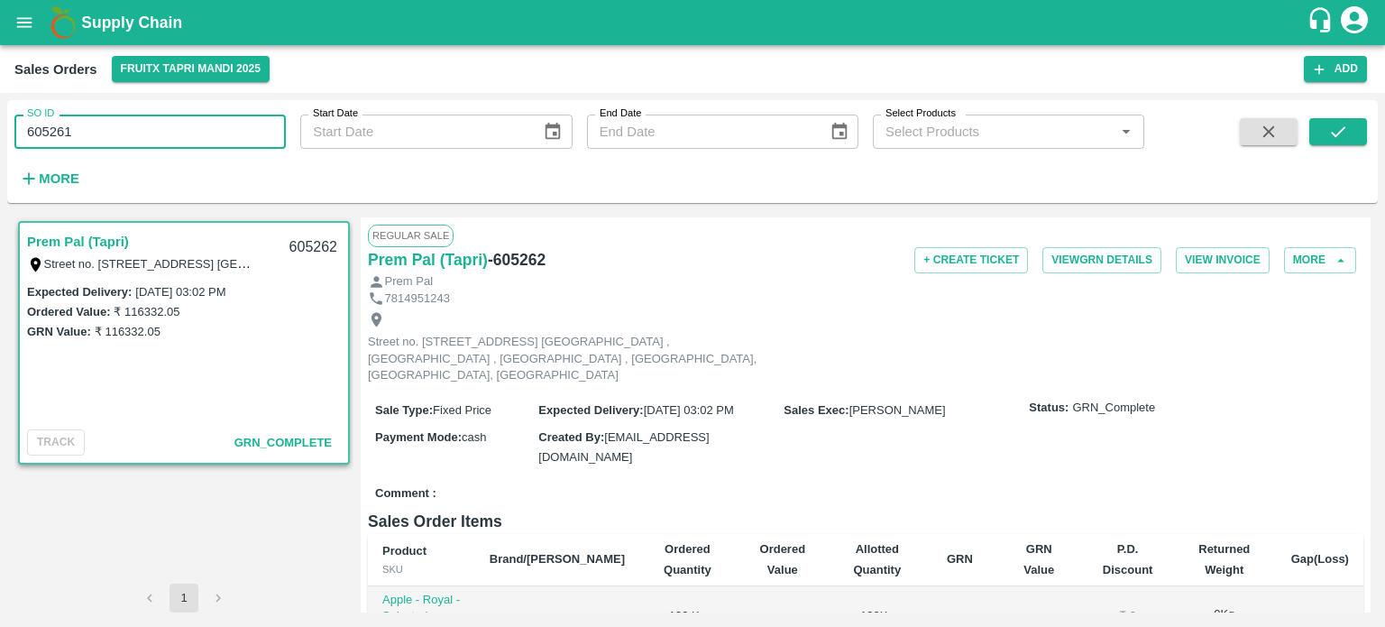
click at [180, 120] on input "605261" at bounding box center [149, 132] width 271 height 34
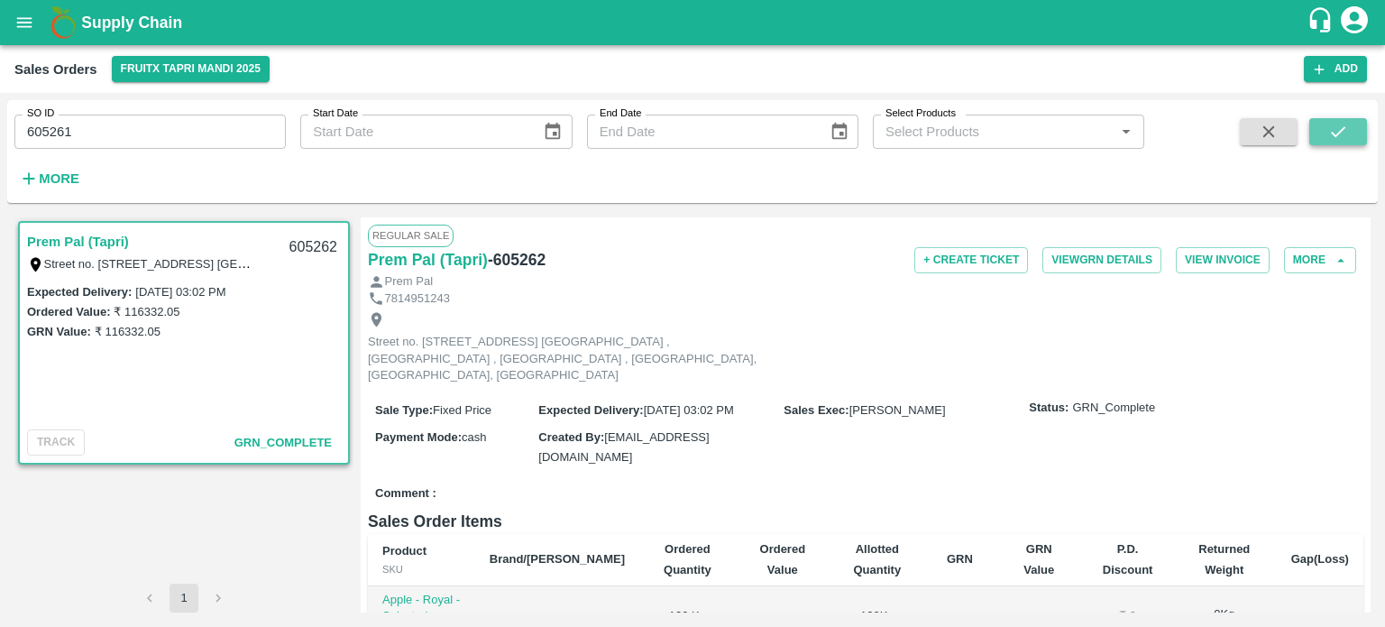
click at [1349, 129] on button "submit" at bounding box center [1338, 131] width 58 height 27
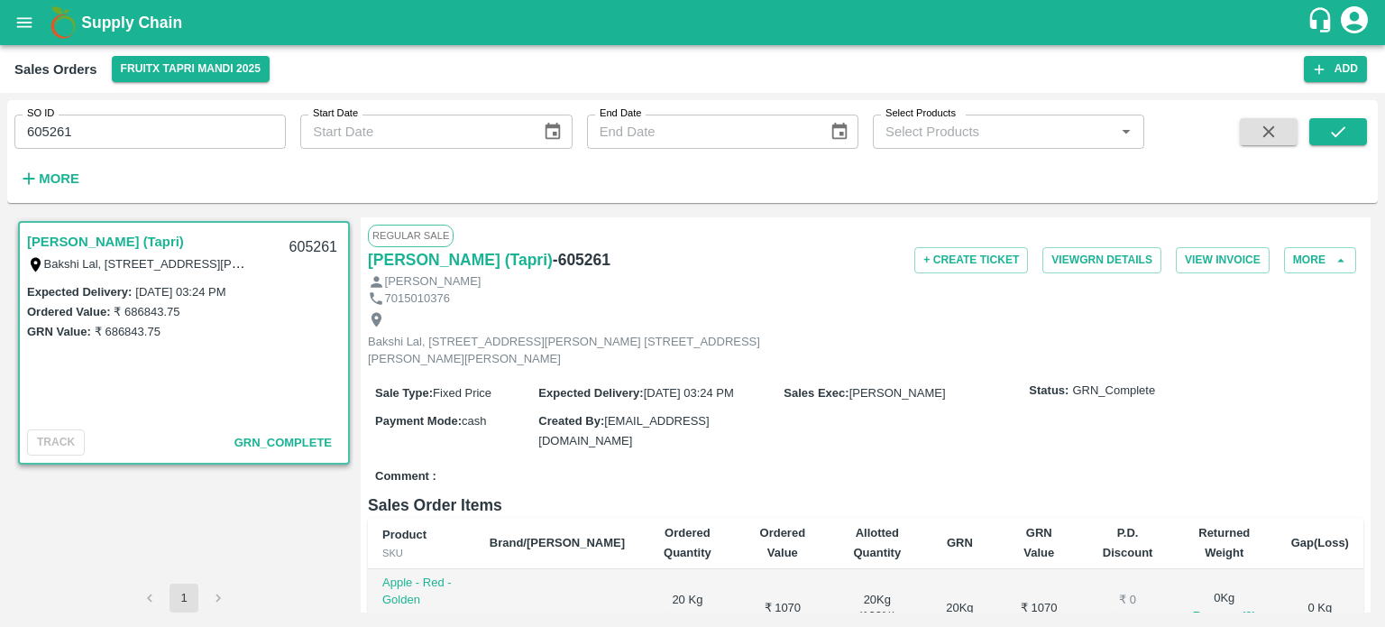
click at [191, 135] on input "605261" at bounding box center [149, 132] width 271 height 34
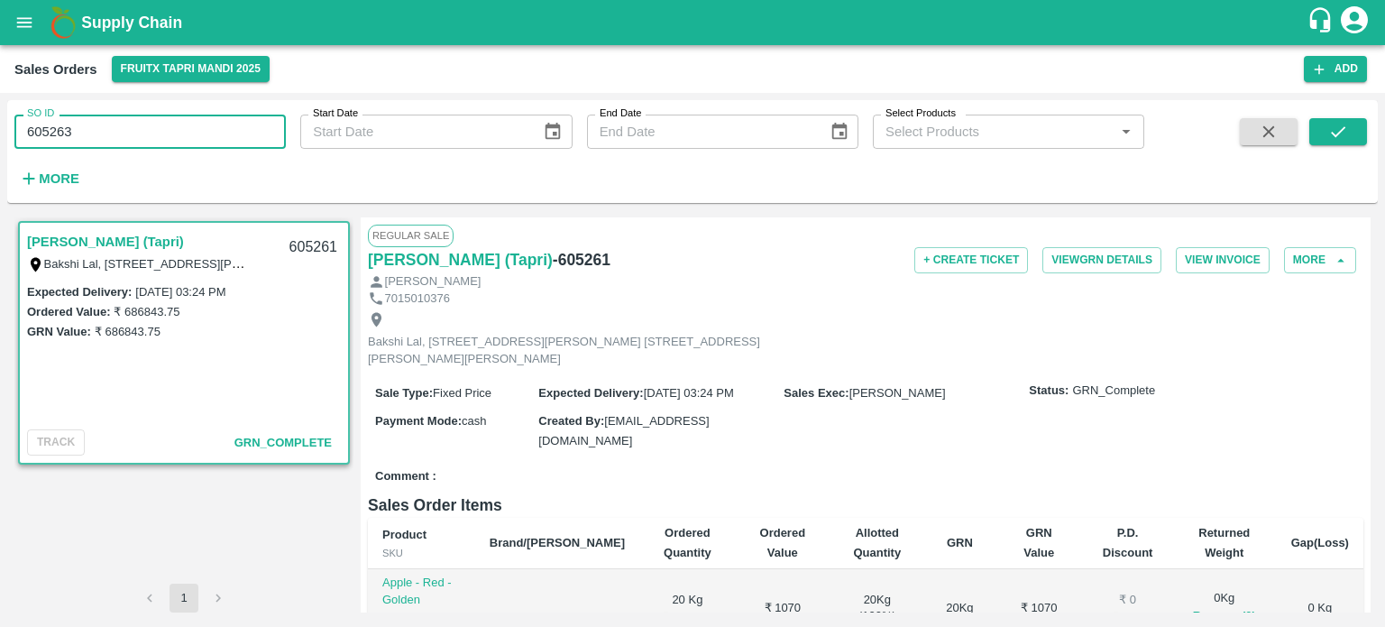
click at [191, 135] on input "605263" at bounding box center [149, 132] width 271 height 34
type input "605263"
drag, startPoint x: 1345, startPoint y: 133, endPoint x: 1325, endPoint y: 138, distance: 20.6
click at [1344, 133] on icon "submit" at bounding box center [1338, 132] width 20 height 20
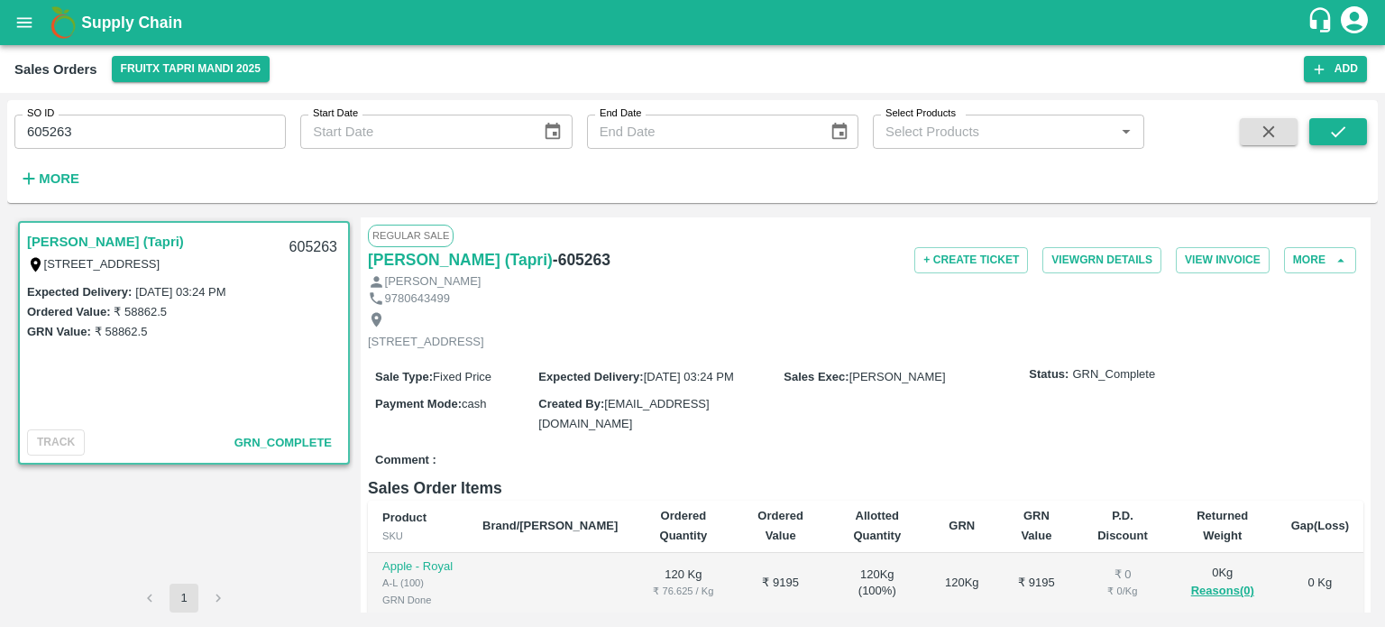
click at [1328, 130] on icon "submit" at bounding box center [1338, 132] width 20 height 20
